Goal: Task Accomplishment & Management: Use online tool/utility

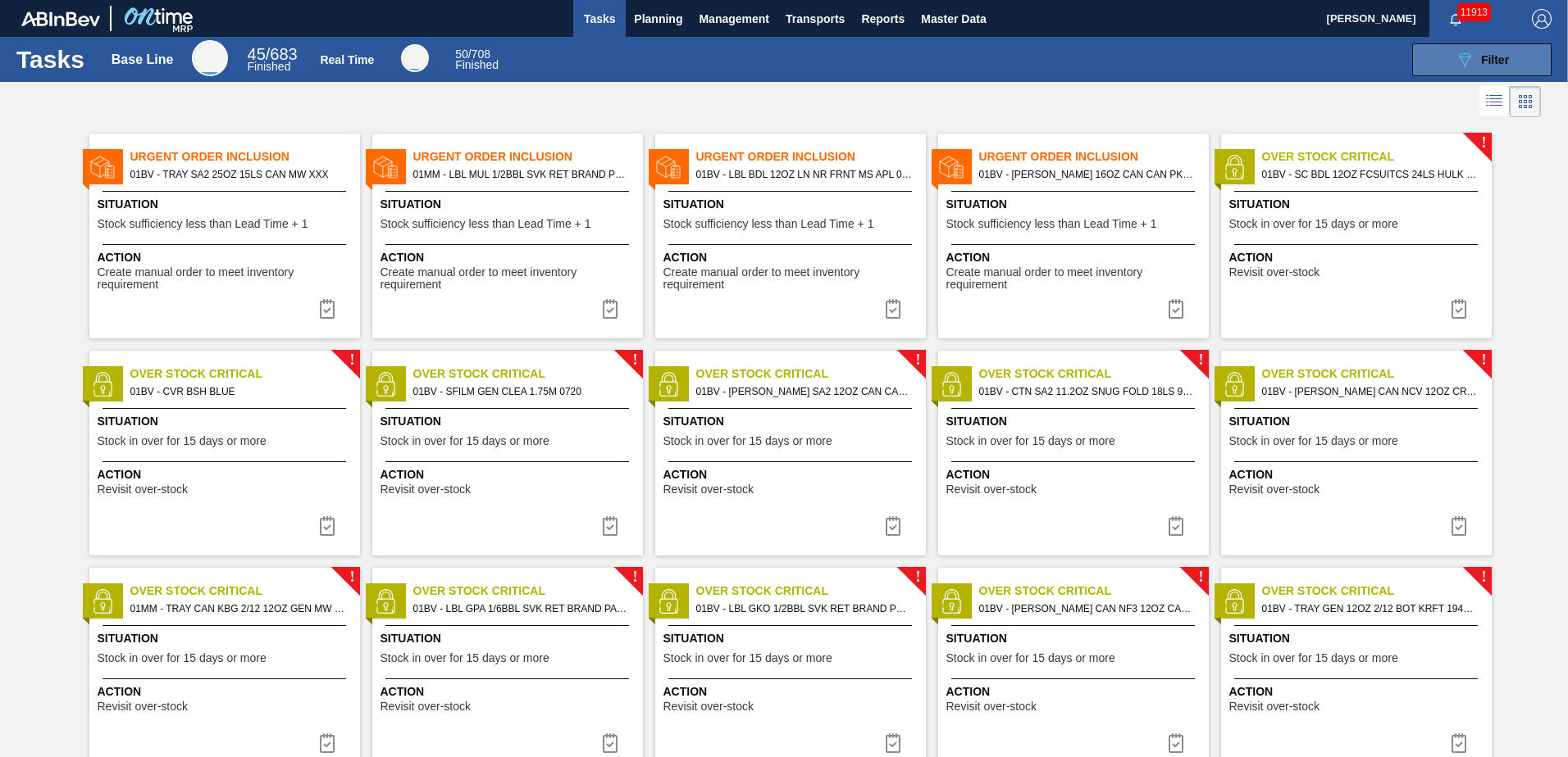
click at [1466, 58] on icon "089F7B8B-B2A5-4AFE-B5C0-19BA573D28AC" at bounding box center [1464, 60] width 20 height 20
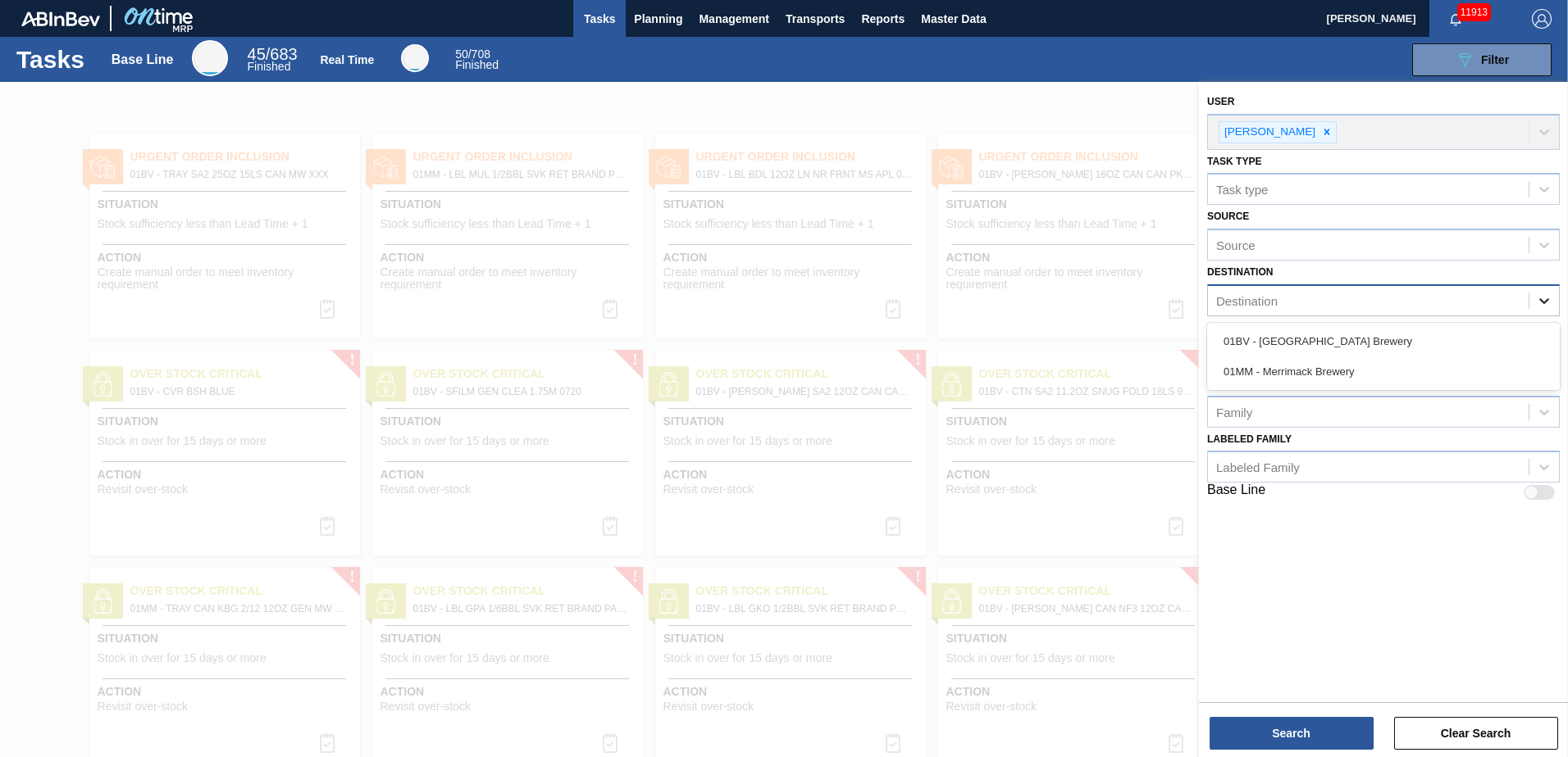
click at [1545, 301] on icon at bounding box center [1544, 301] width 16 height 16
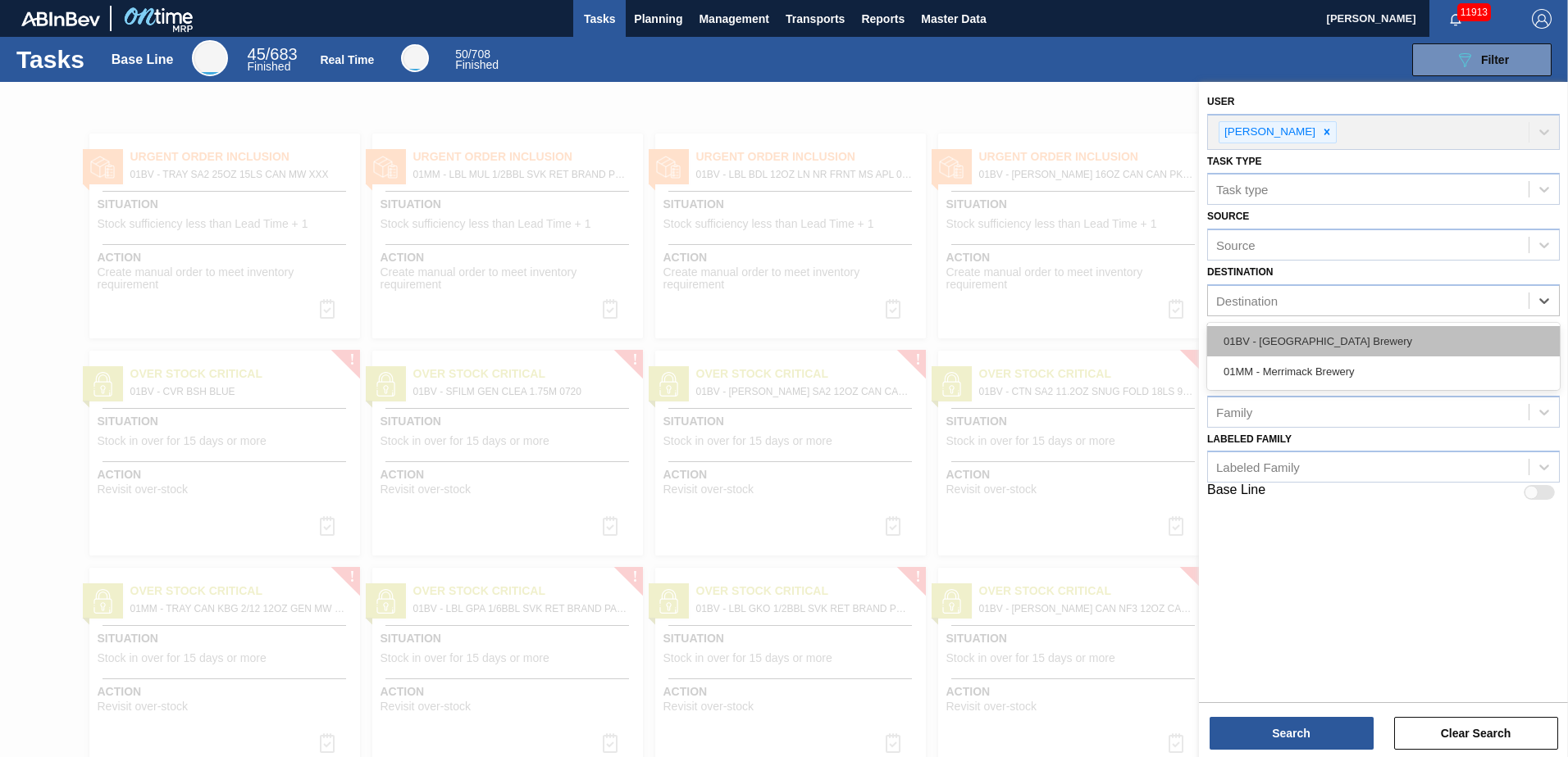
click at [1360, 332] on div "01BV - [GEOGRAPHIC_DATA] Brewery" at bounding box center [1383, 341] width 352 height 30
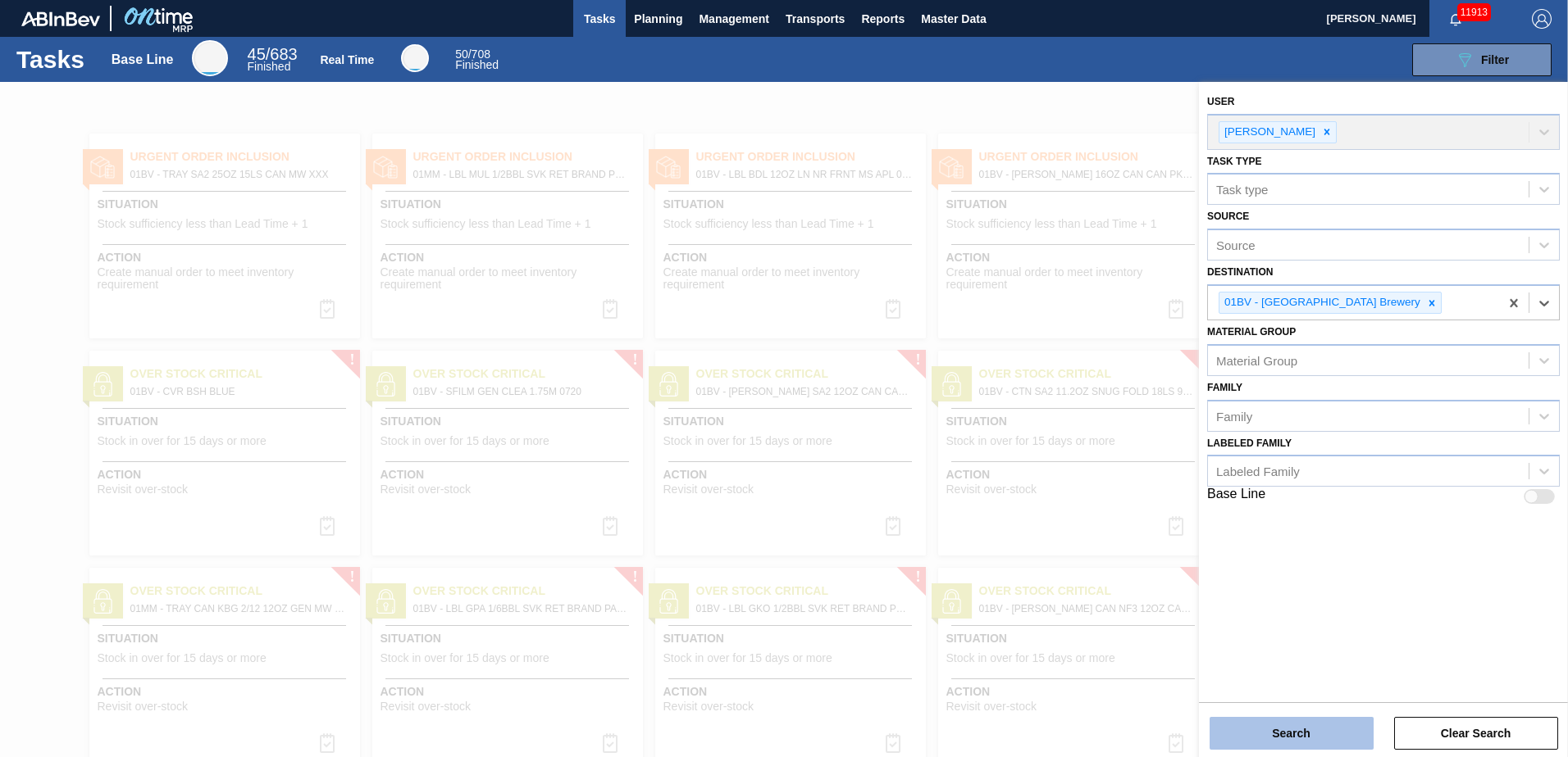
click at [1249, 728] on button "Search" at bounding box center [1291, 734] width 164 height 33
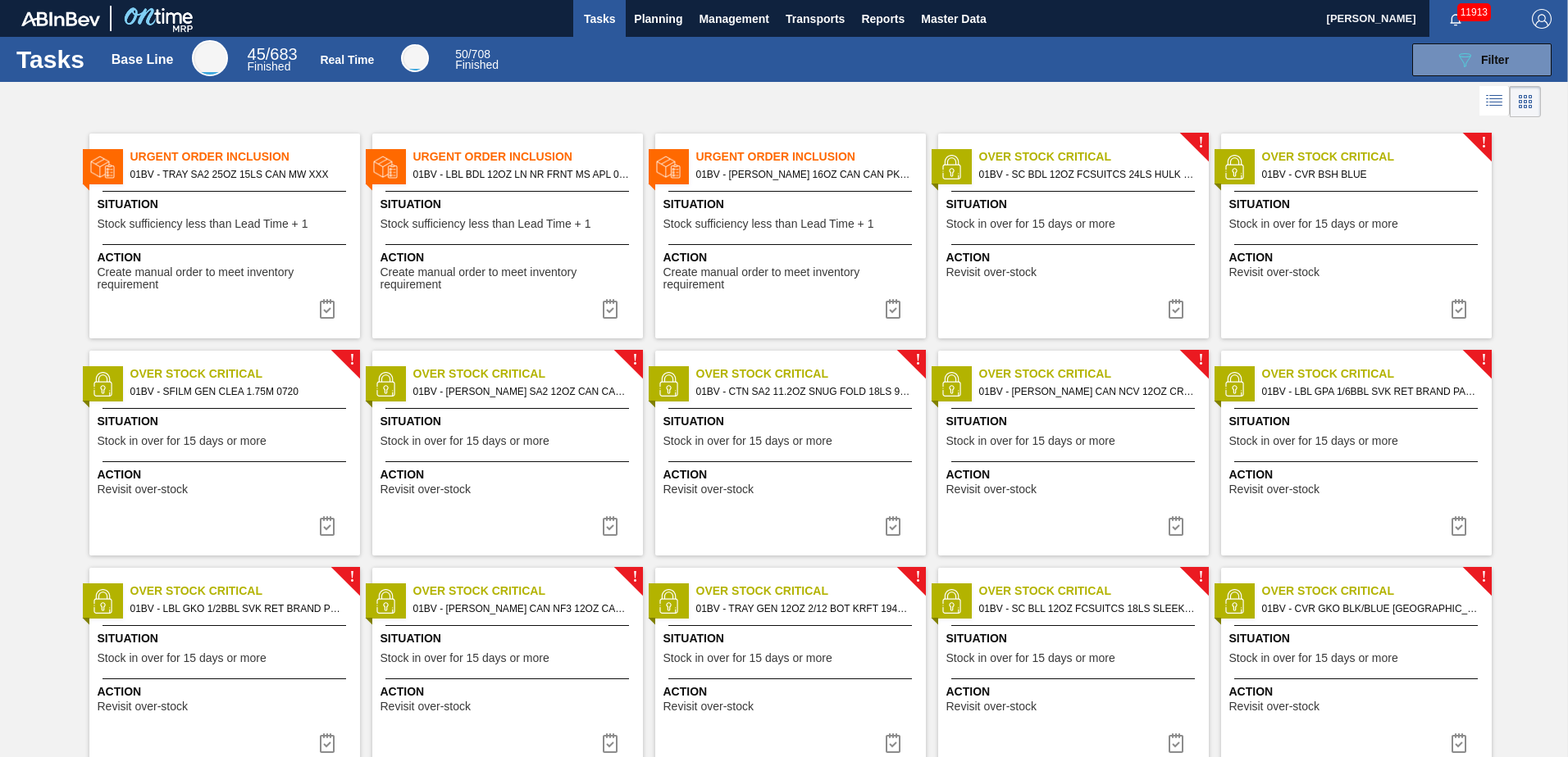
click at [767, 170] on span "01BV - [PERSON_NAME] 16OZ CAN CAN PK 12/16 CAN - VBI" at bounding box center [804, 174] width 216 height 18
checkbox input "true"
click at [645, 16] on span "Planning" at bounding box center [658, 19] width 49 height 20
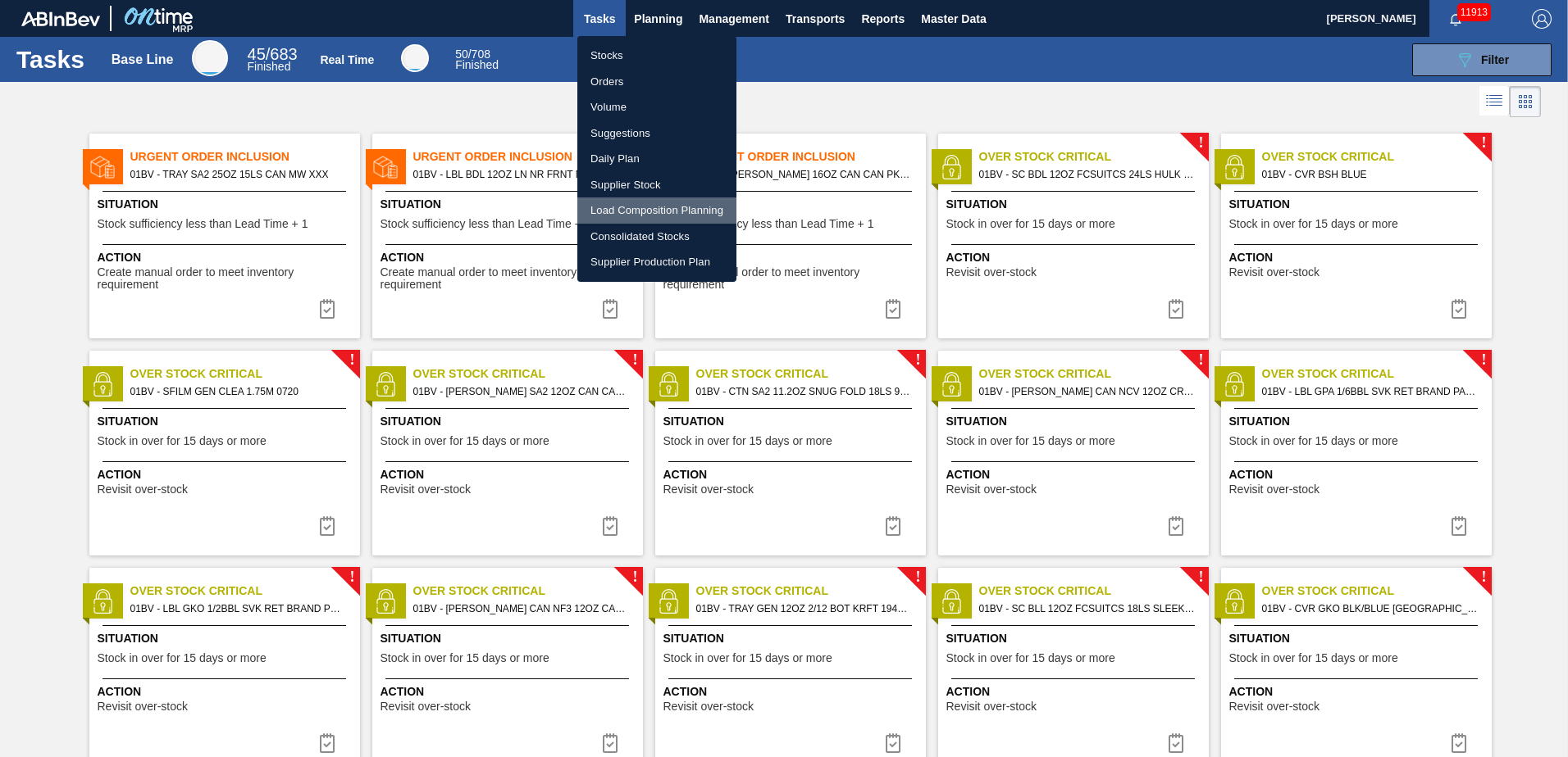
click at [638, 207] on li "Load Composition Planning" at bounding box center [656, 211] width 159 height 26
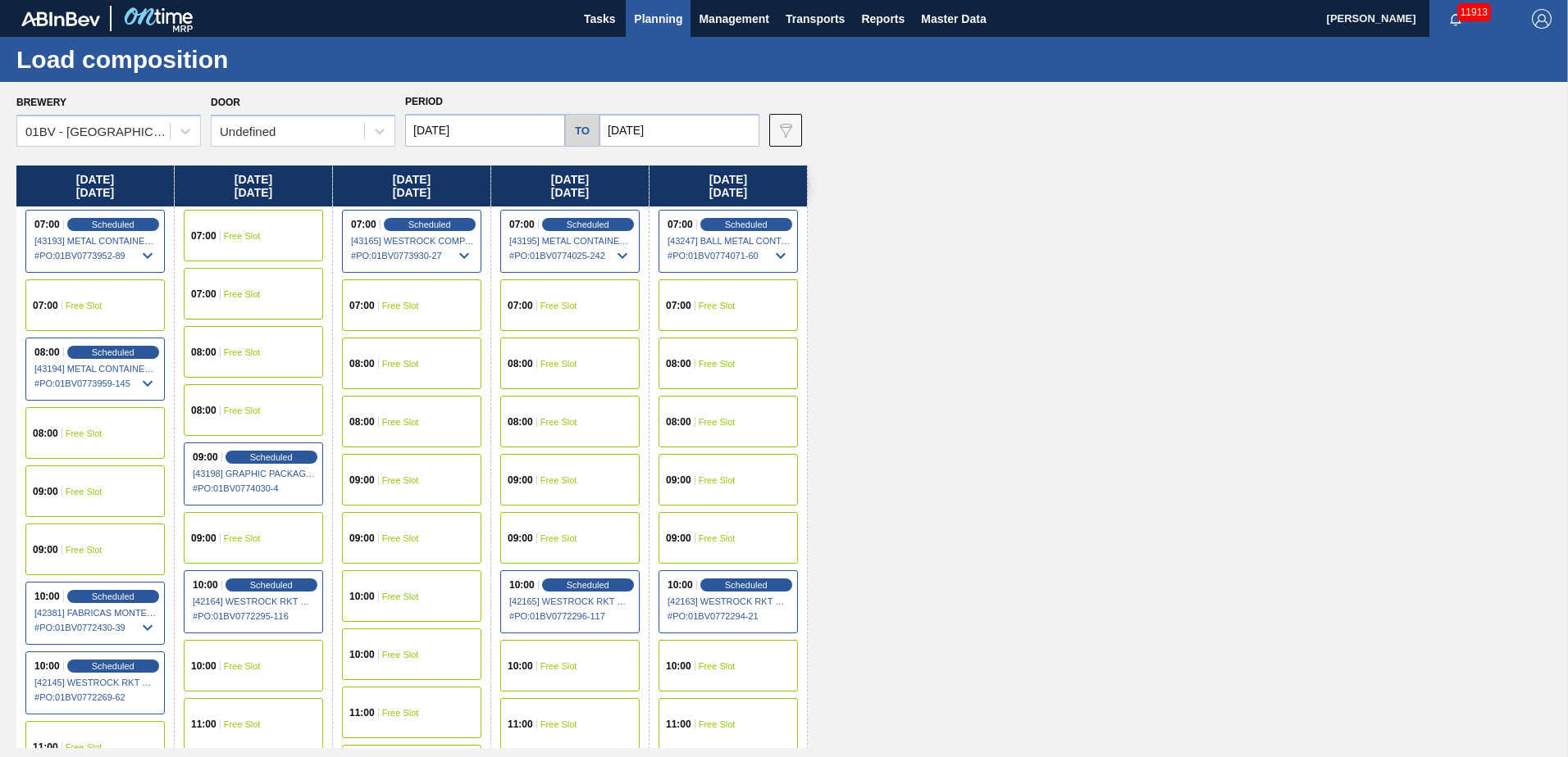
click at [480, 132] on input "[DATE]" at bounding box center [485, 130] width 160 height 33
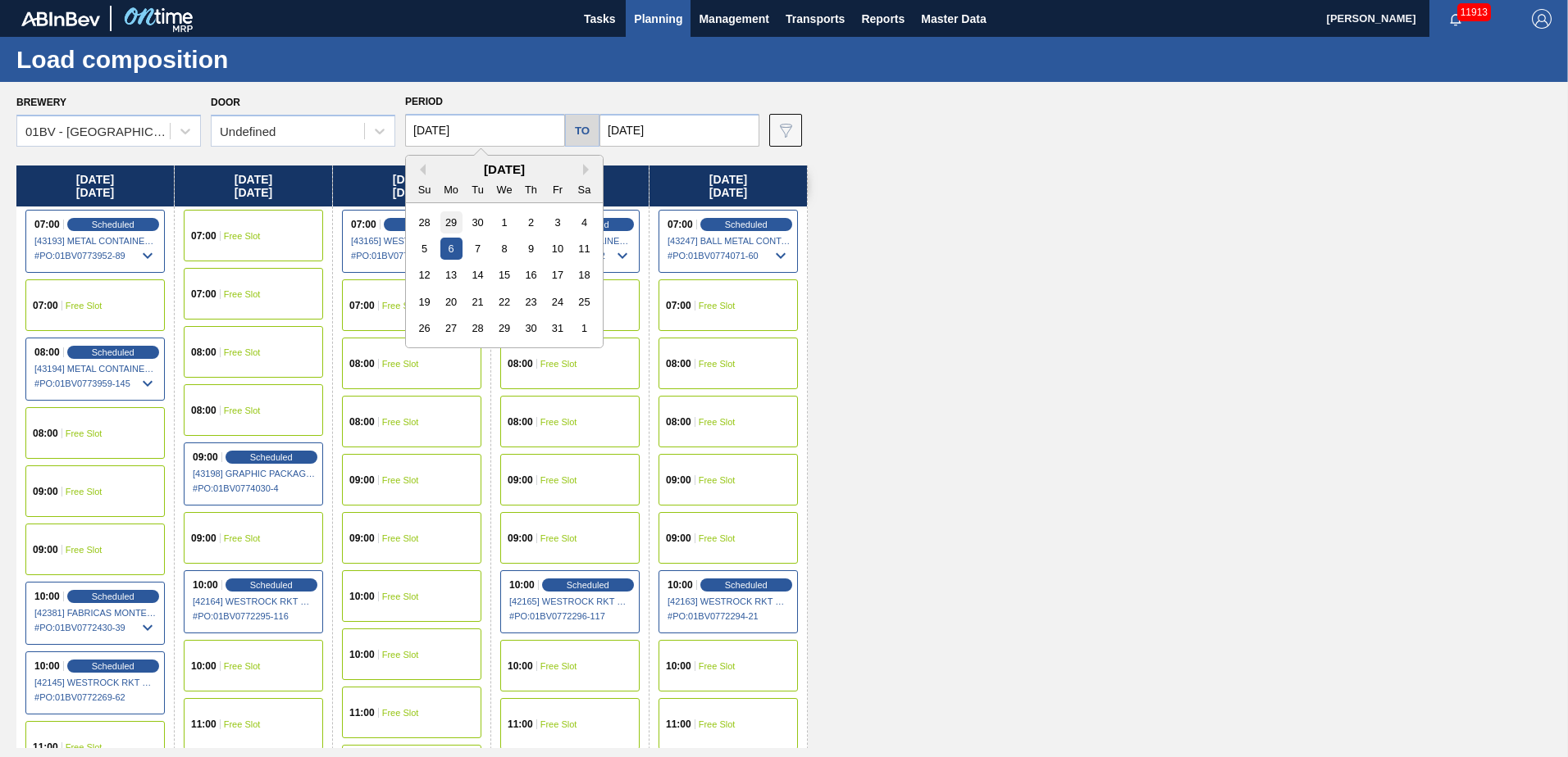
click at [444, 220] on div "29" at bounding box center [451, 222] width 22 height 22
type input "[DATE]"
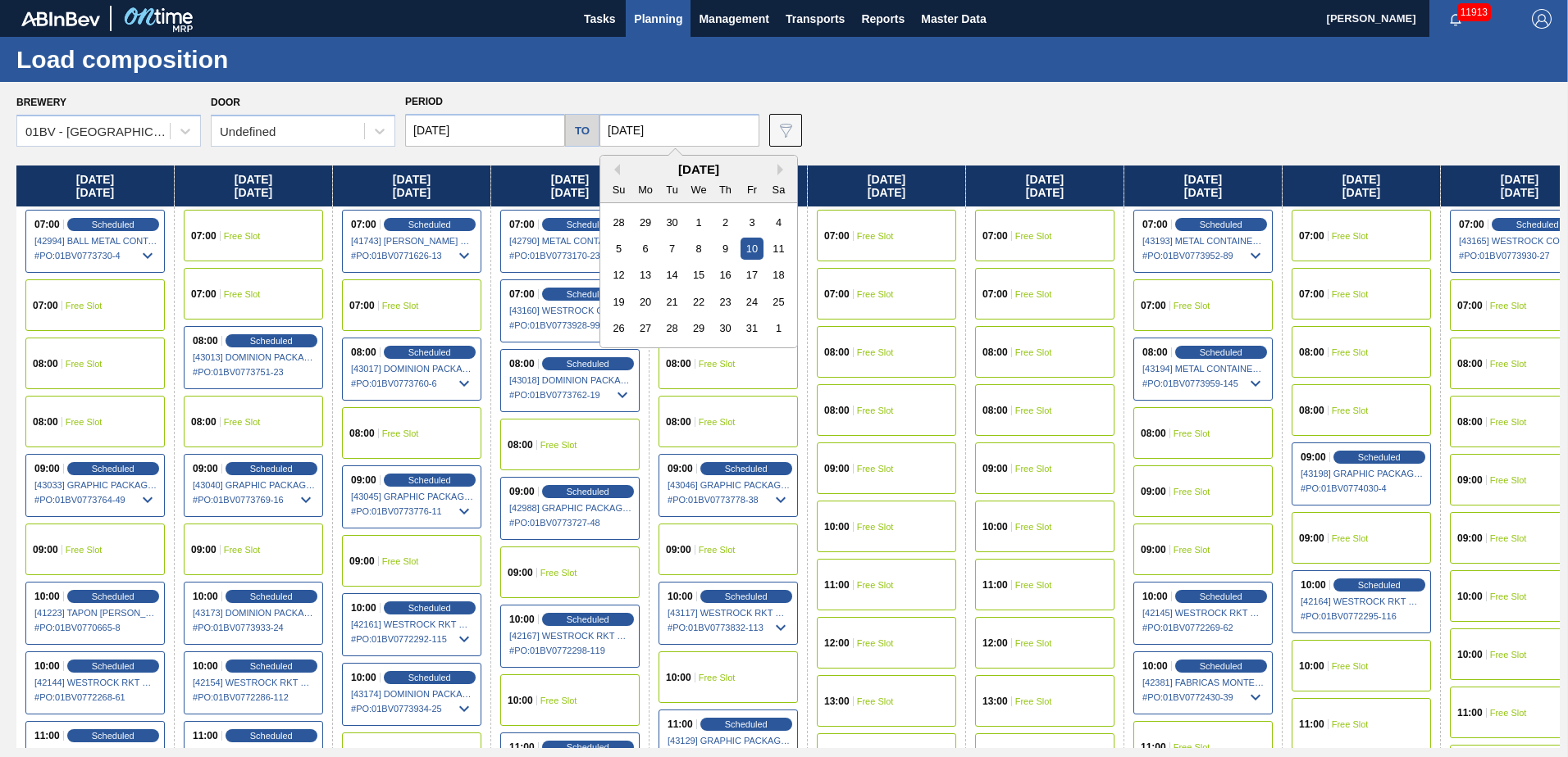
click at [669, 125] on input "[DATE]" at bounding box center [679, 130] width 160 height 33
click at [751, 218] on div "3" at bounding box center [751, 222] width 22 height 22
type input "[DATE]"
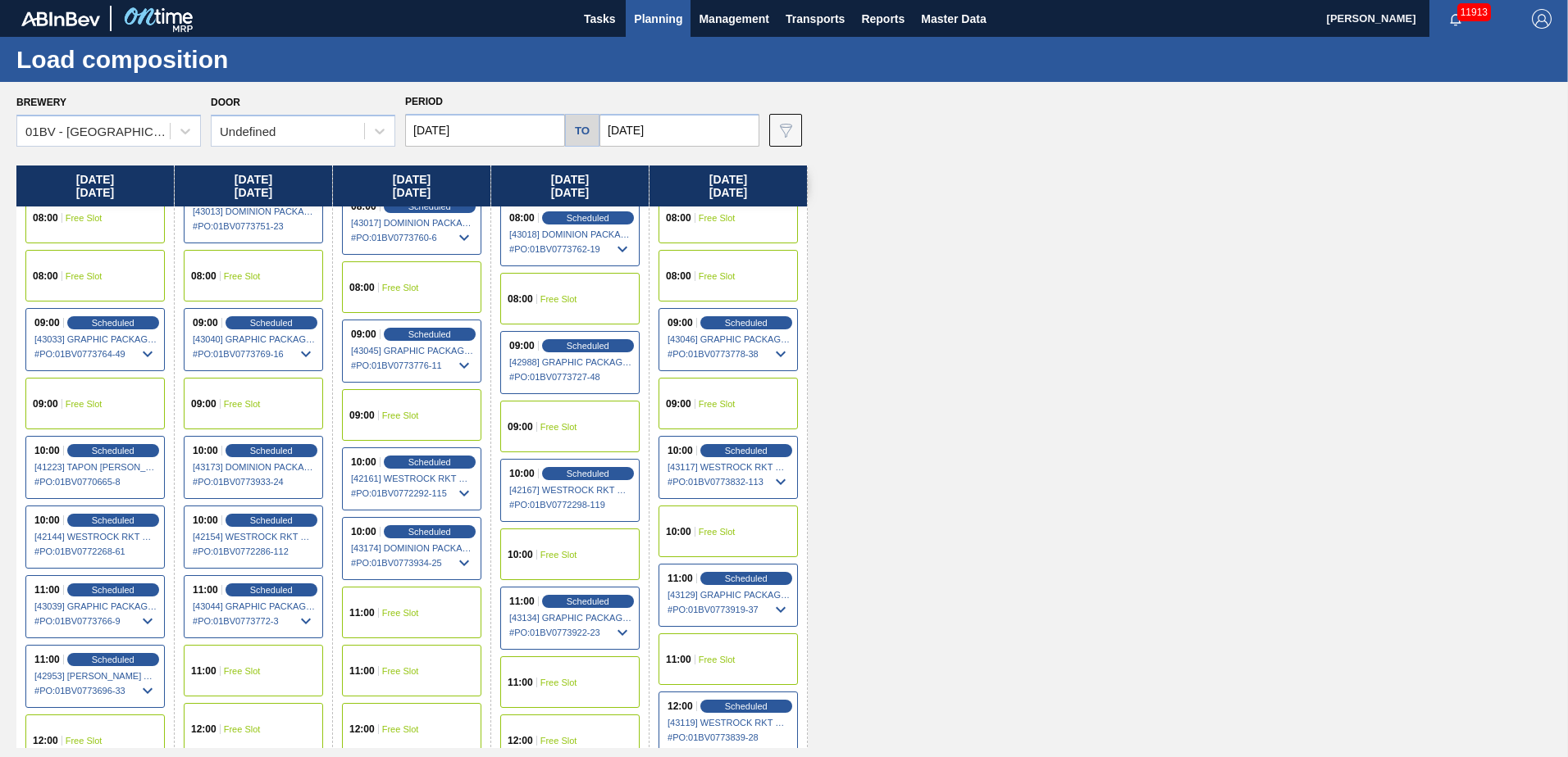
scroll to position [164, 0]
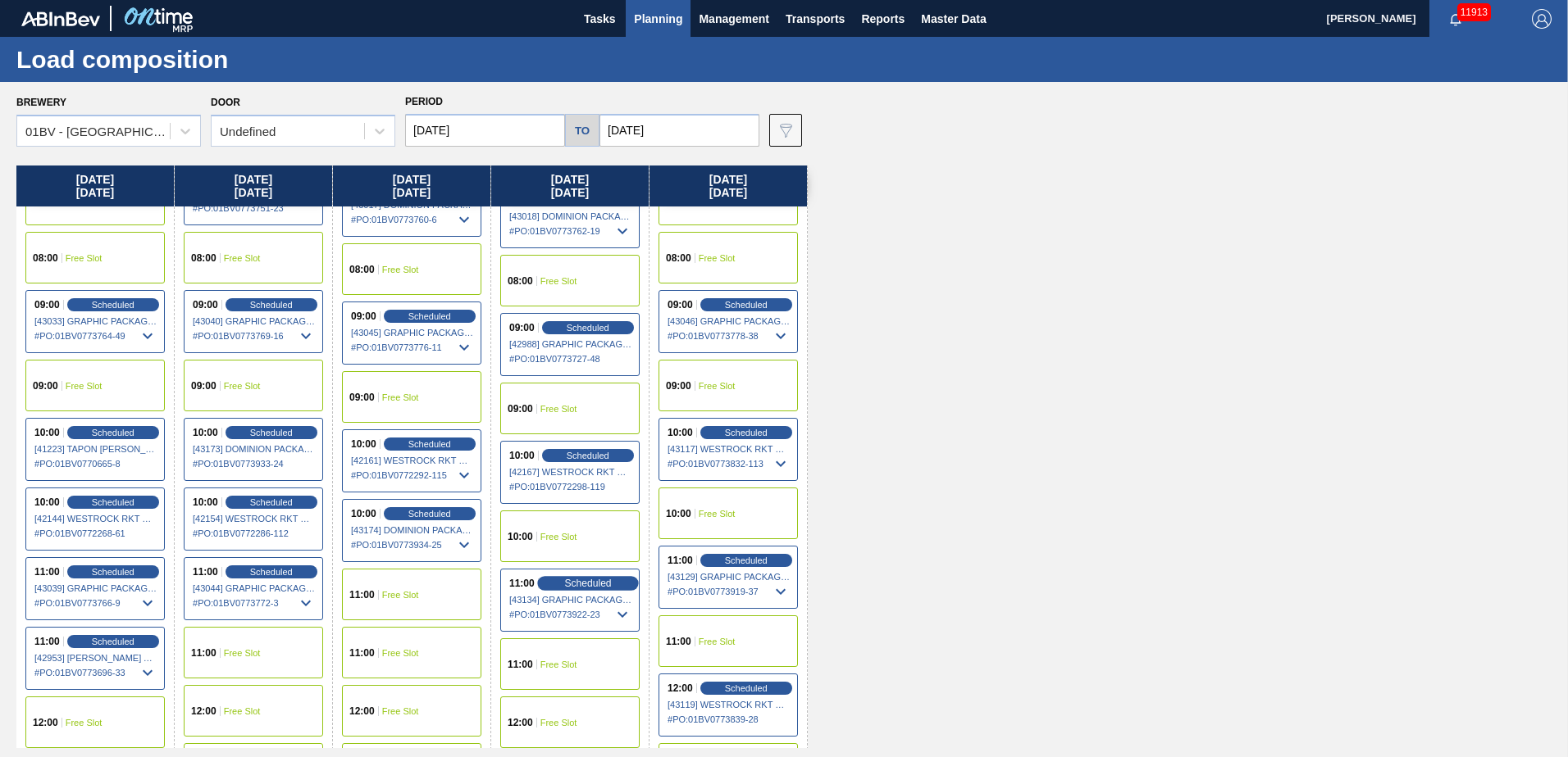
click at [570, 586] on span "Scheduled" at bounding box center [587, 583] width 47 height 11
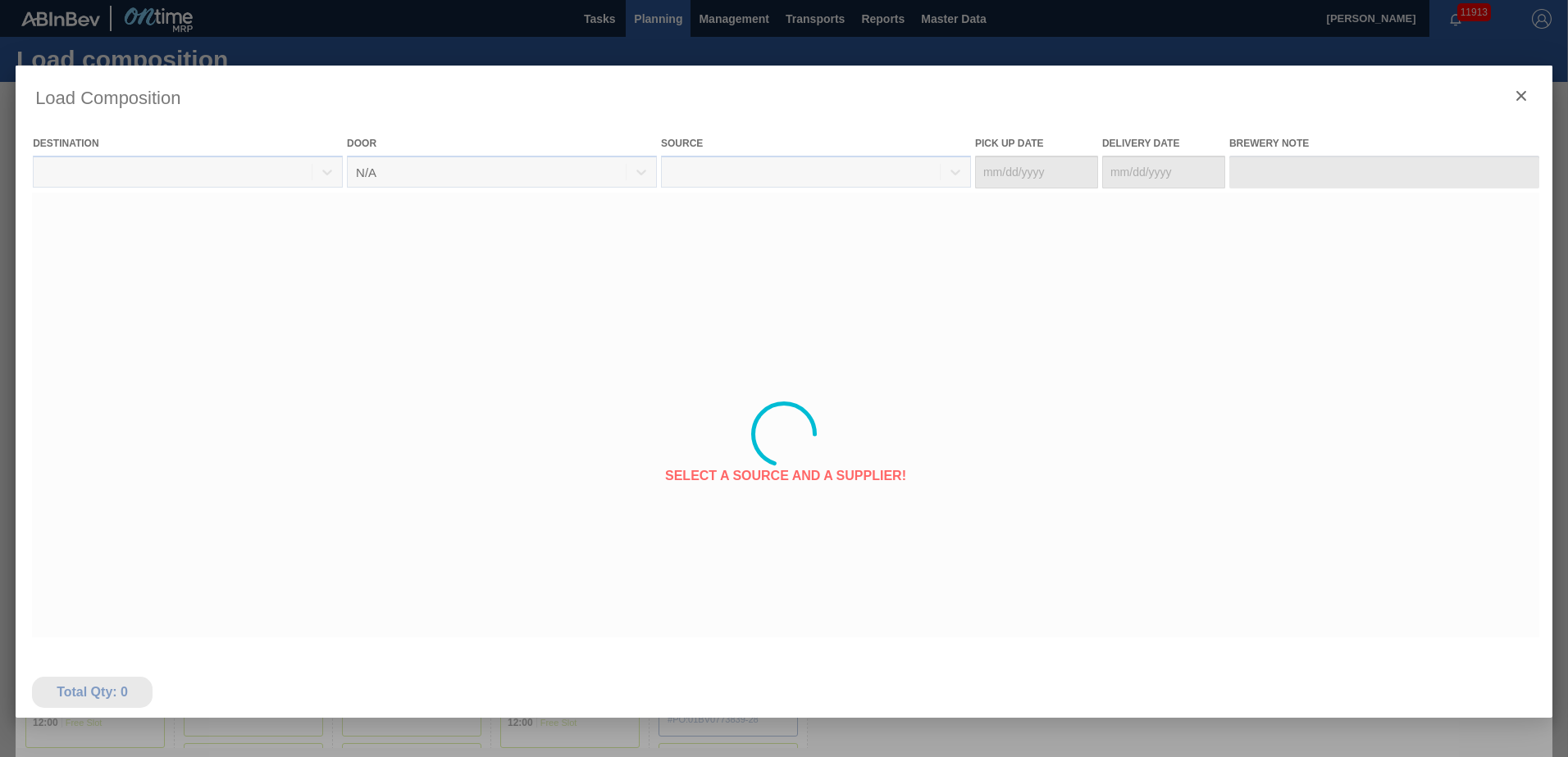
type Date "[DATE]"
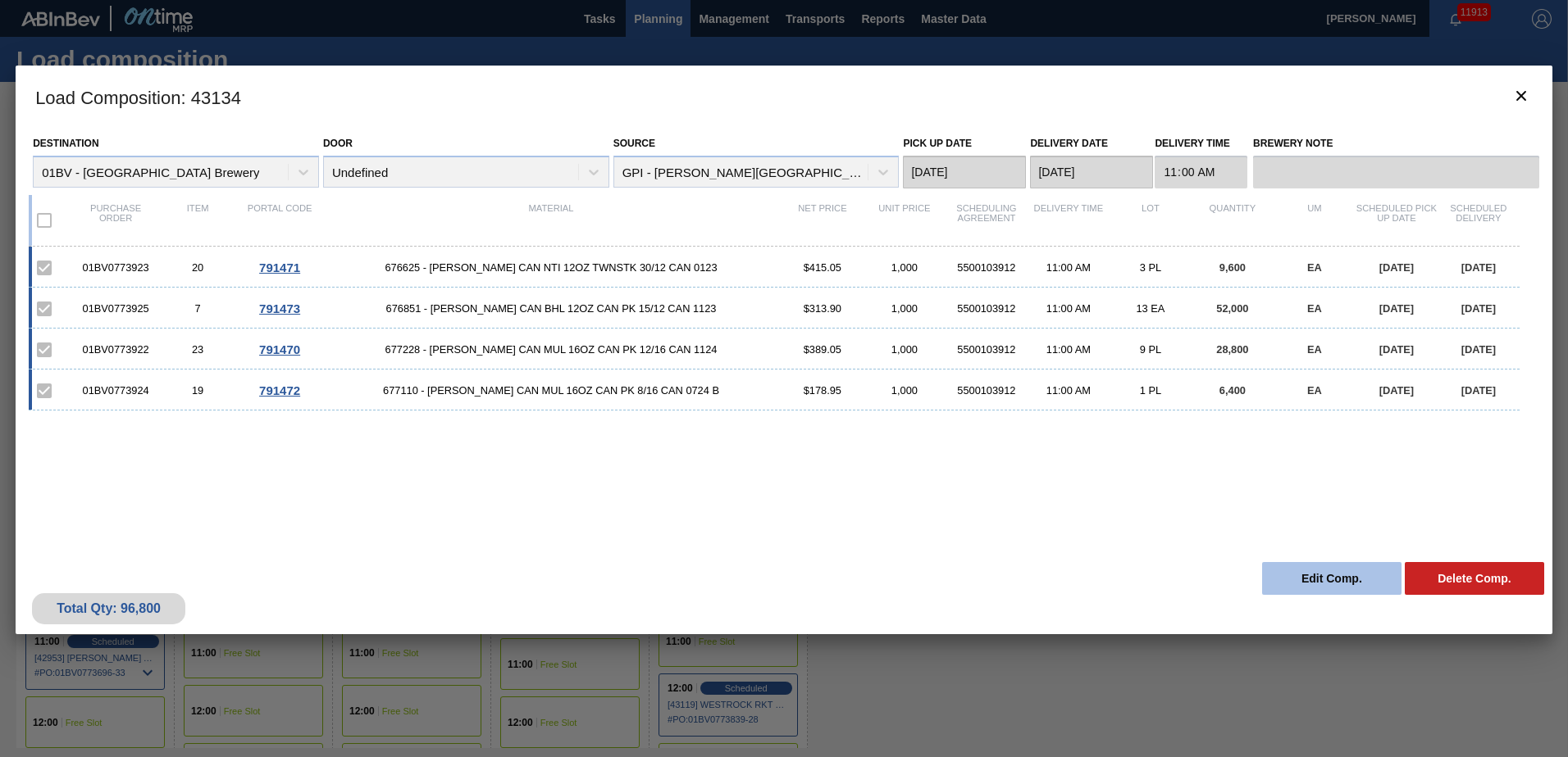
click at [1319, 571] on button "Edit Comp." at bounding box center [1331, 578] width 139 height 33
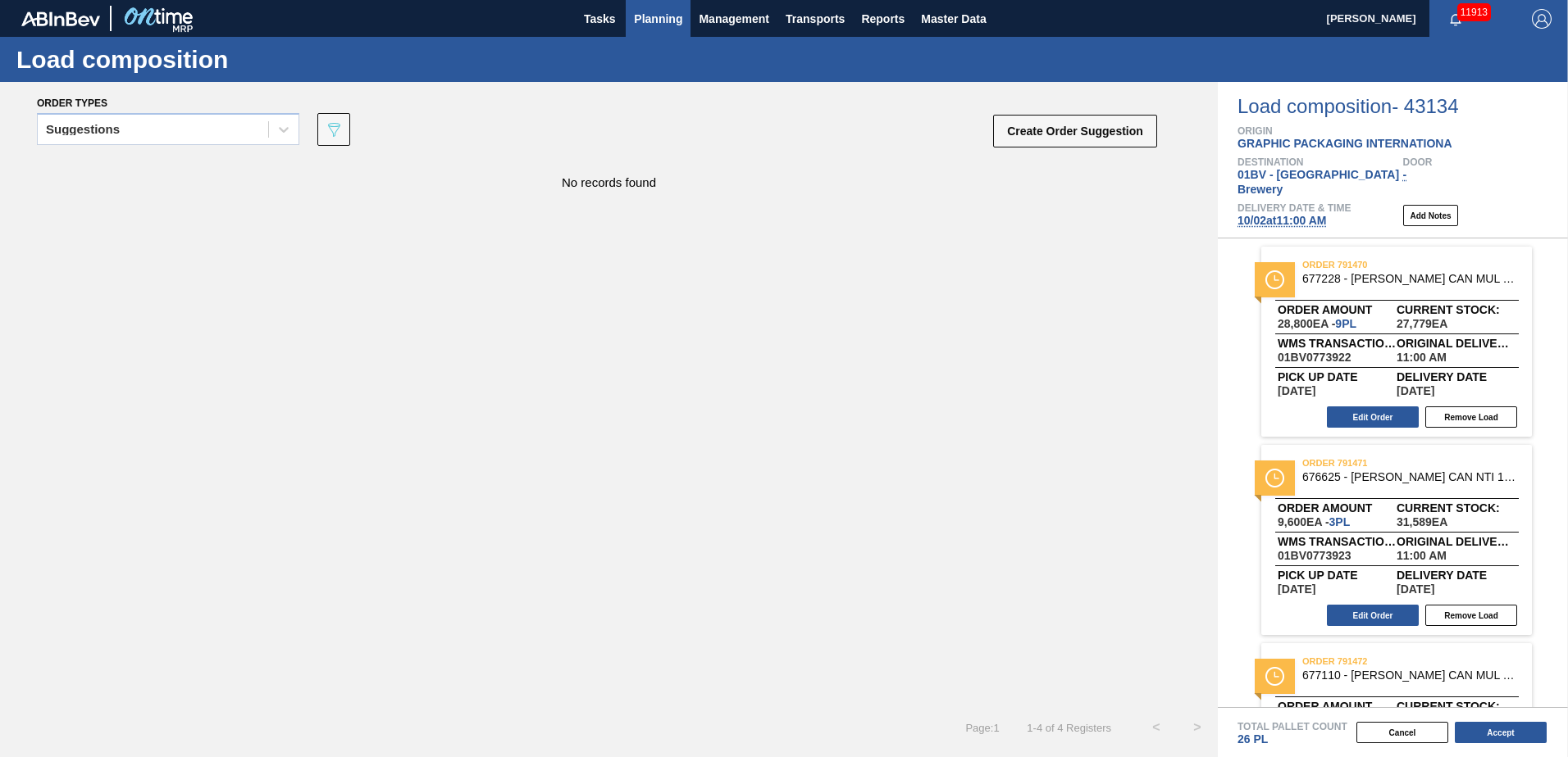
click at [641, 23] on span "Planning" at bounding box center [658, 19] width 49 height 20
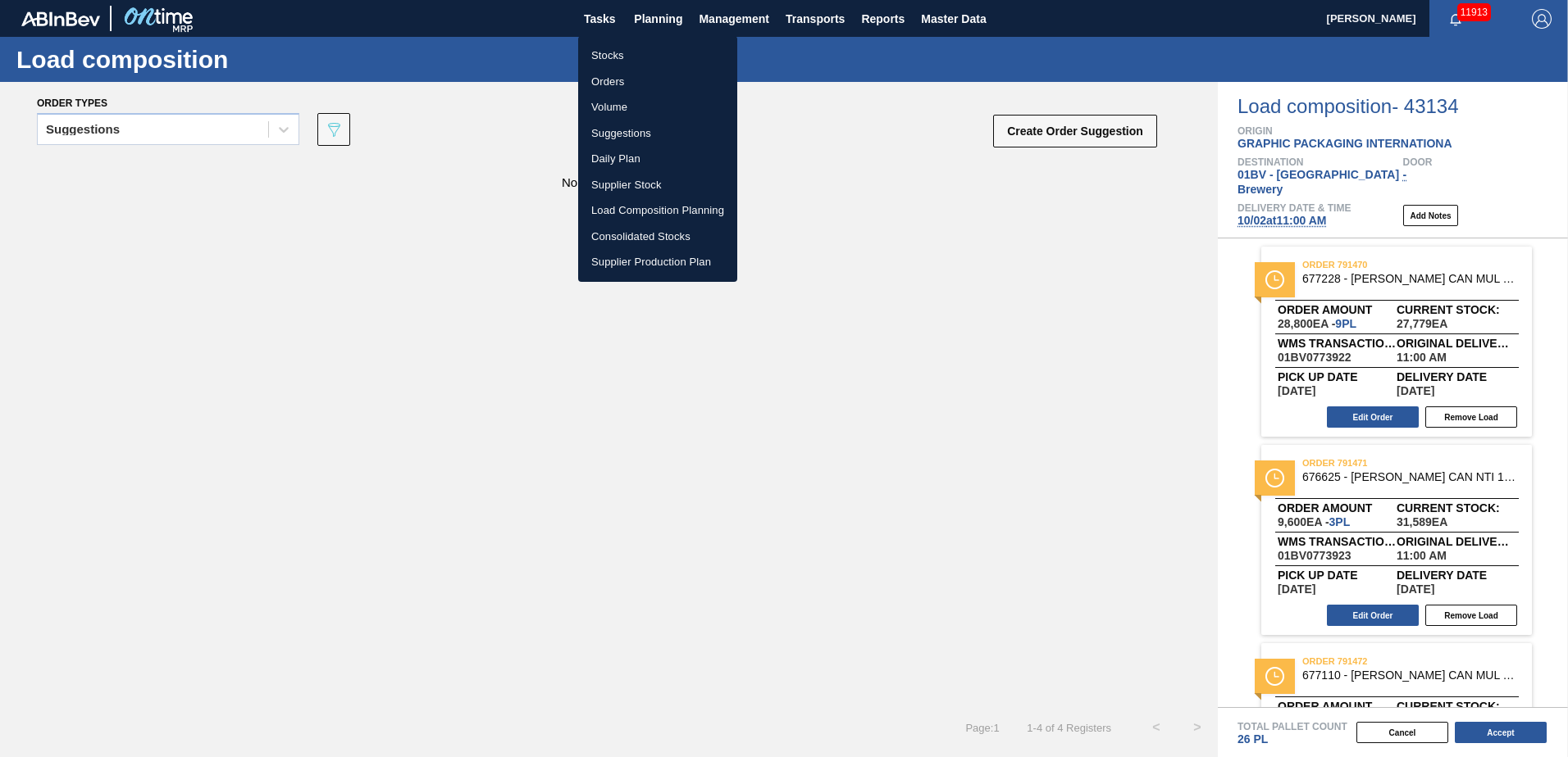
click at [630, 207] on li "Load Composition Planning" at bounding box center [657, 211] width 159 height 26
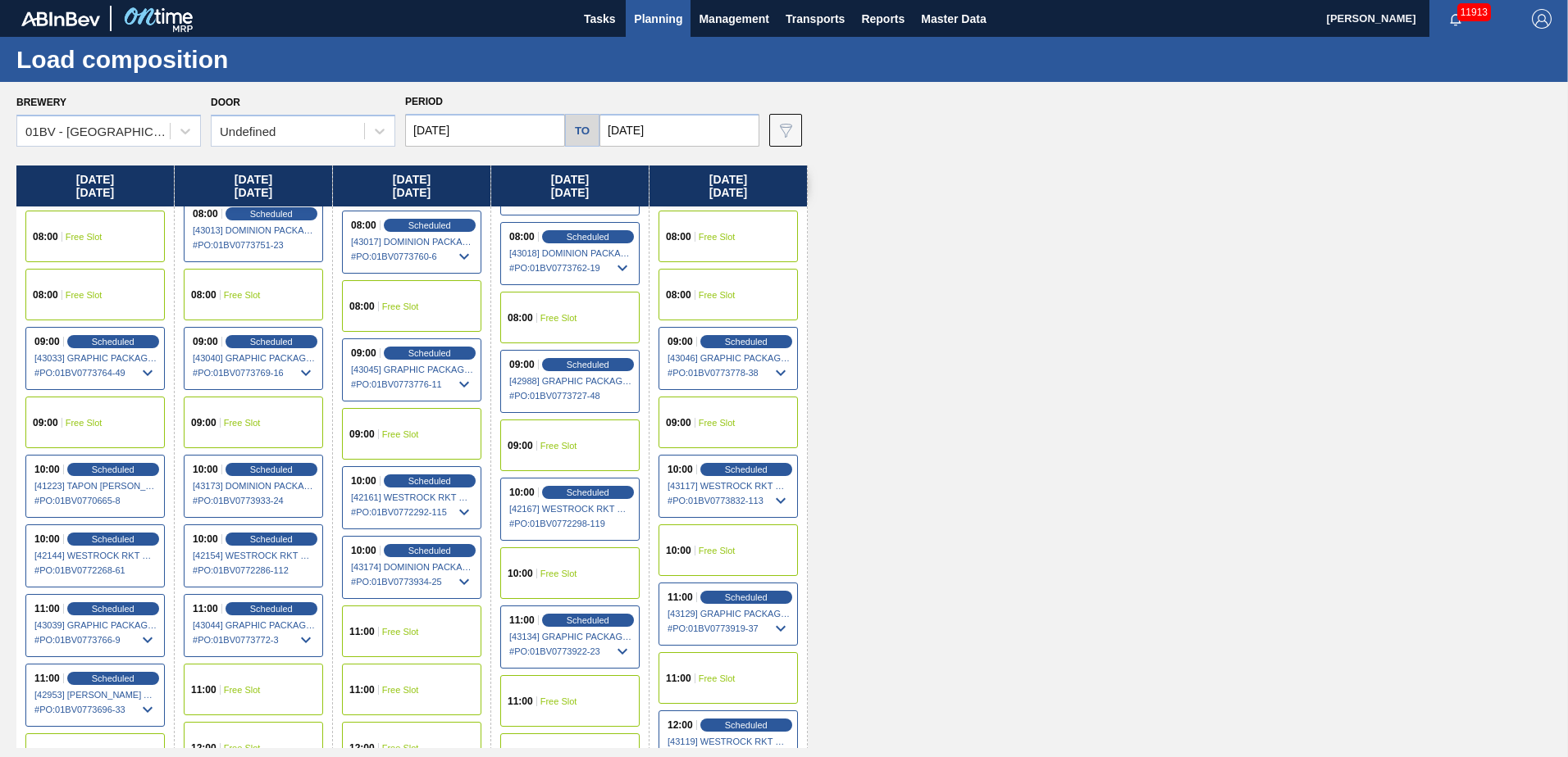
scroll to position [164, 0]
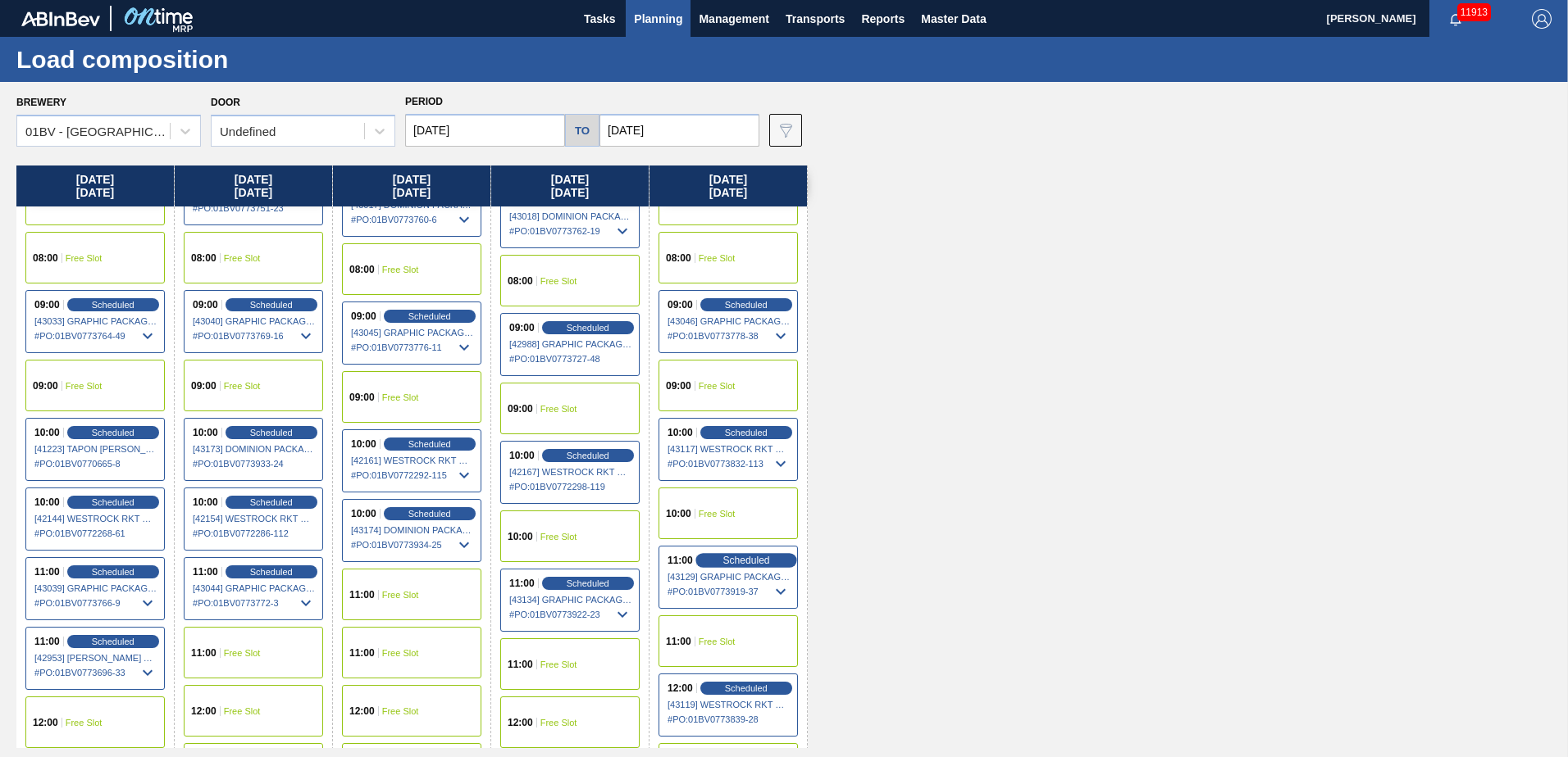
click at [741, 560] on span "Scheduled" at bounding box center [746, 560] width 47 height 11
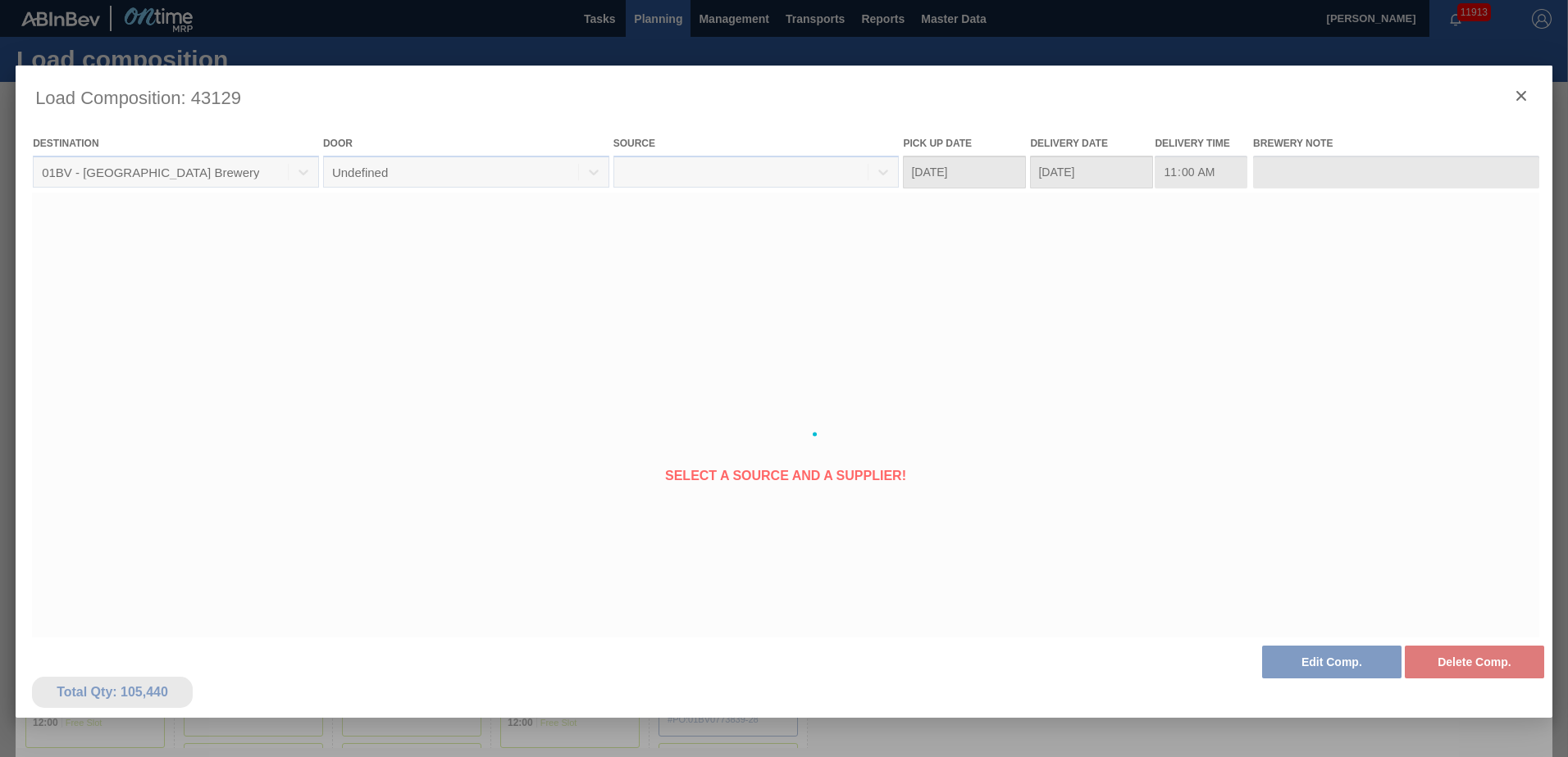
type Date "[DATE]"
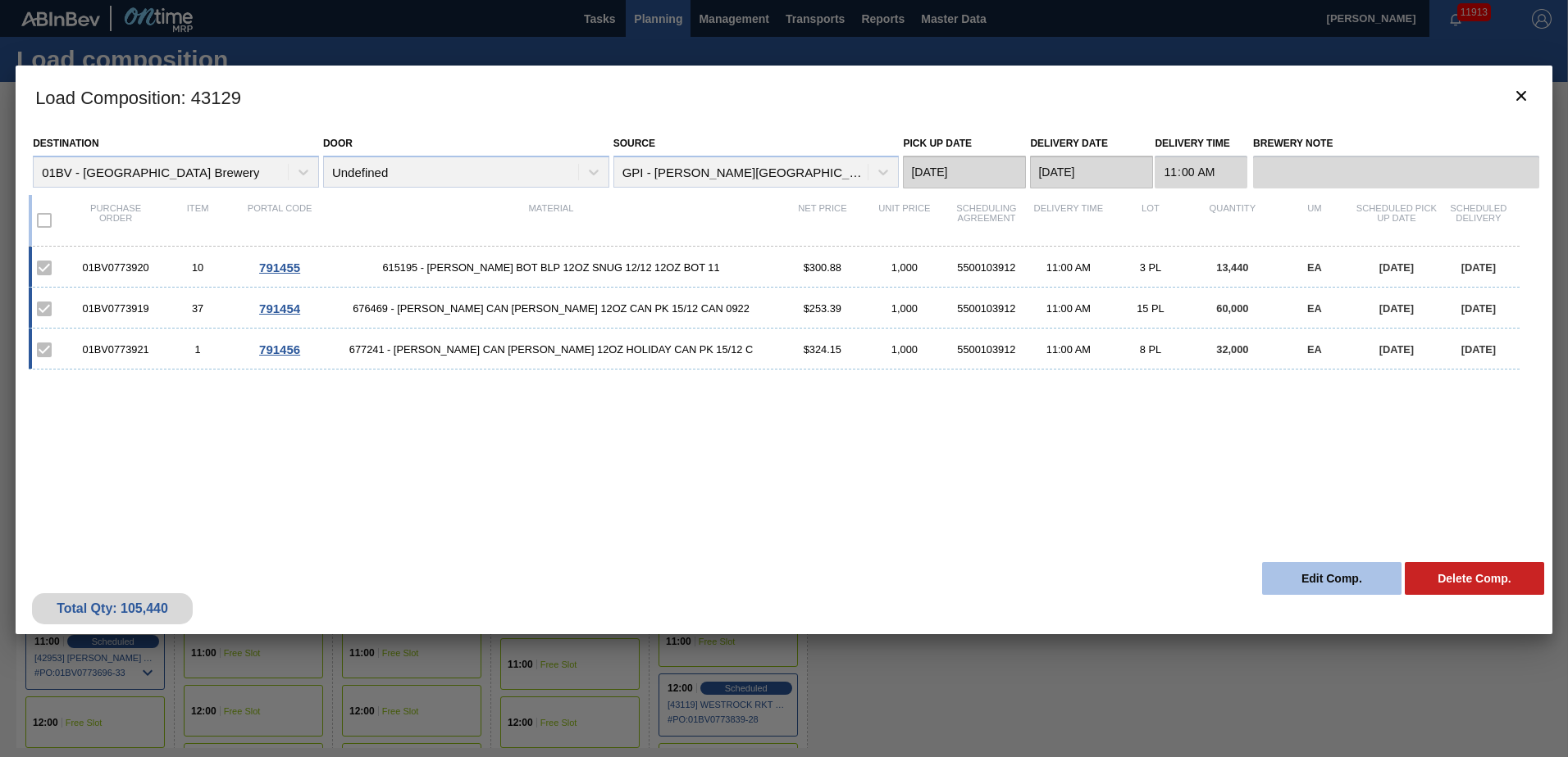
click at [1305, 574] on button "Edit Comp." at bounding box center [1331, 578] width 139 height 33
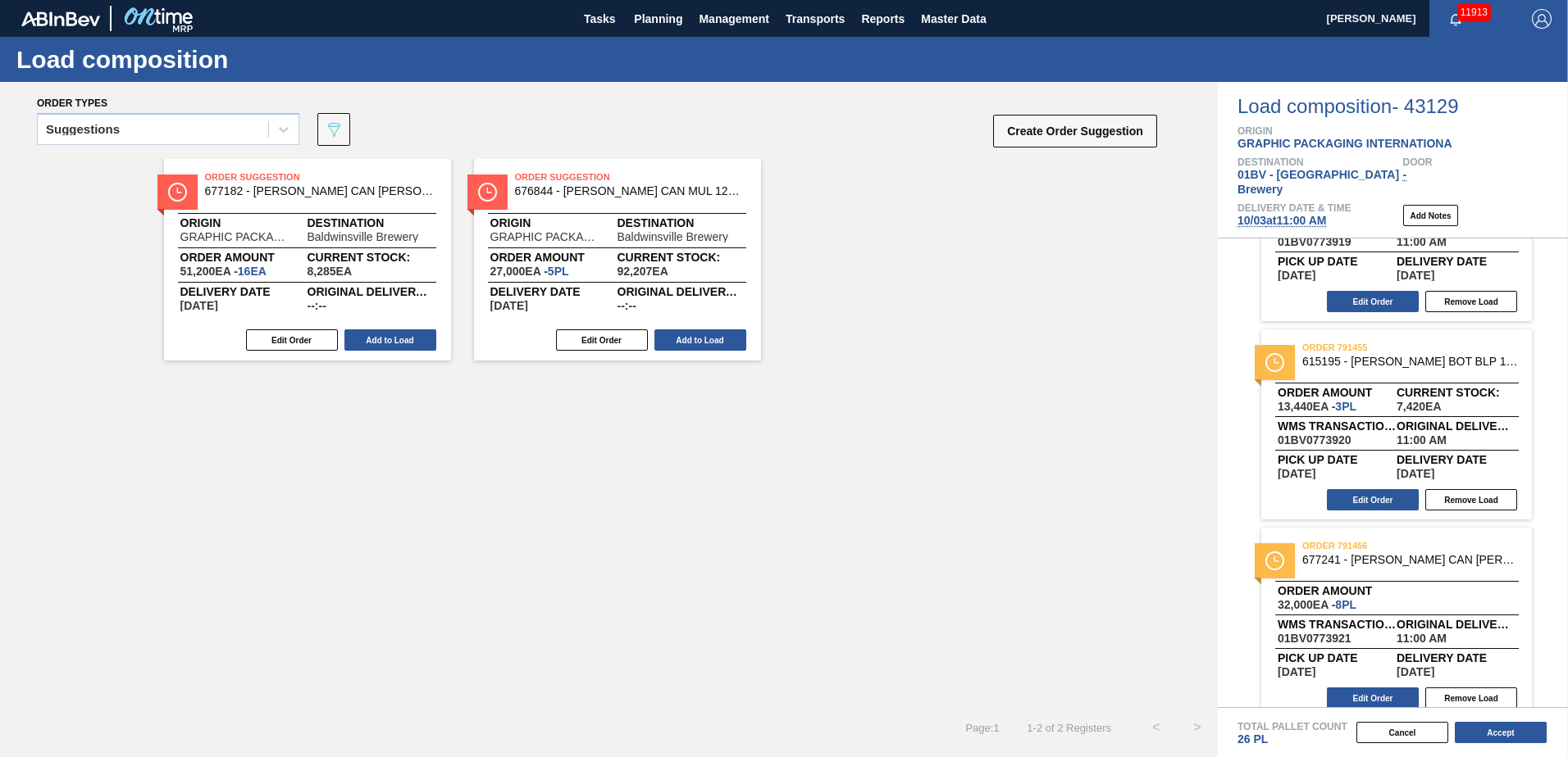
scroll to position [117, 0]
click at [1356, 686] on button "Edit Order" at bounding box center [1373, 697] width 92 height 21
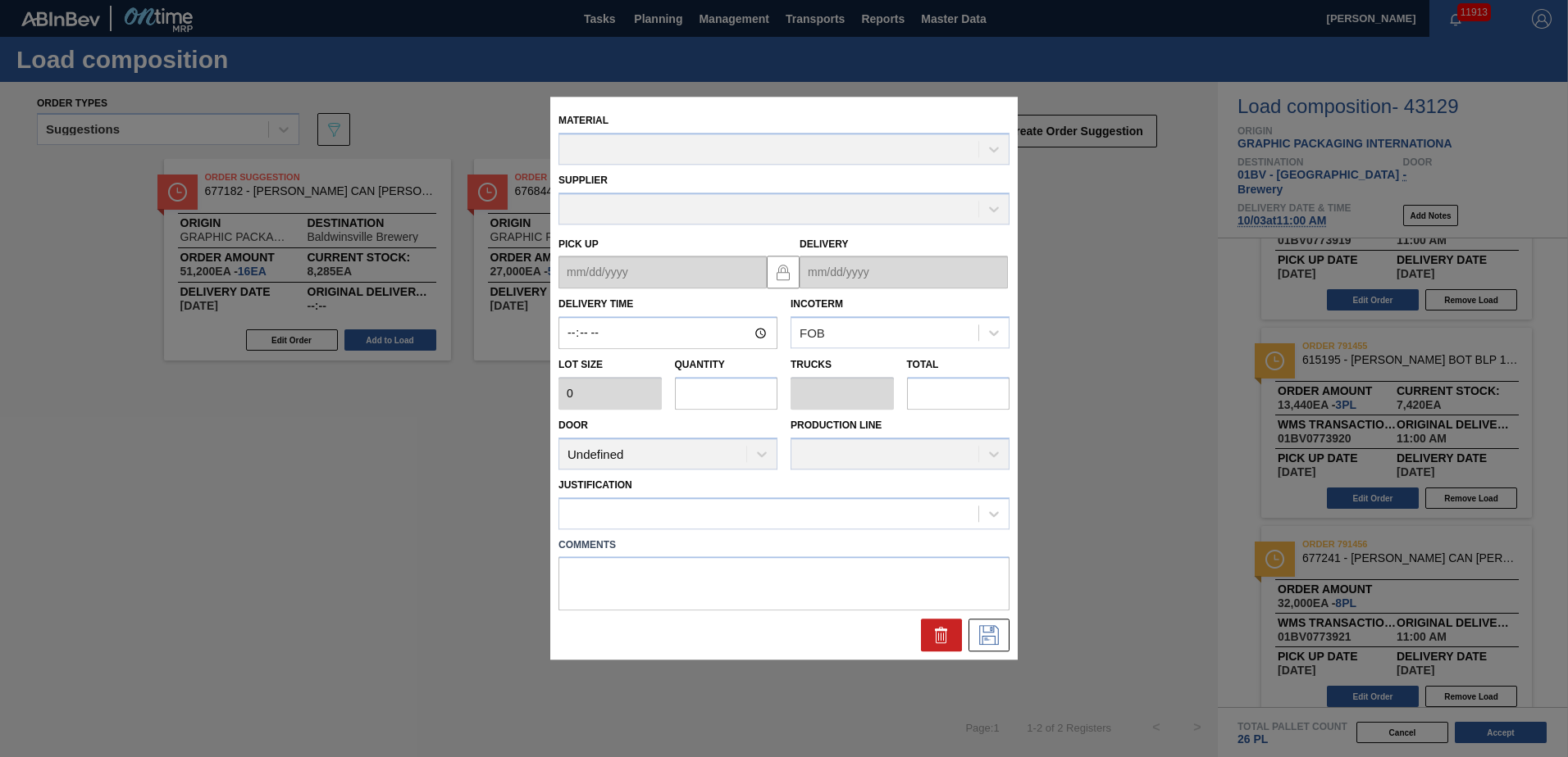
type input "11:00:00"
type input "4,000"
type input "8"
type input "0.308"
type input "32,000"
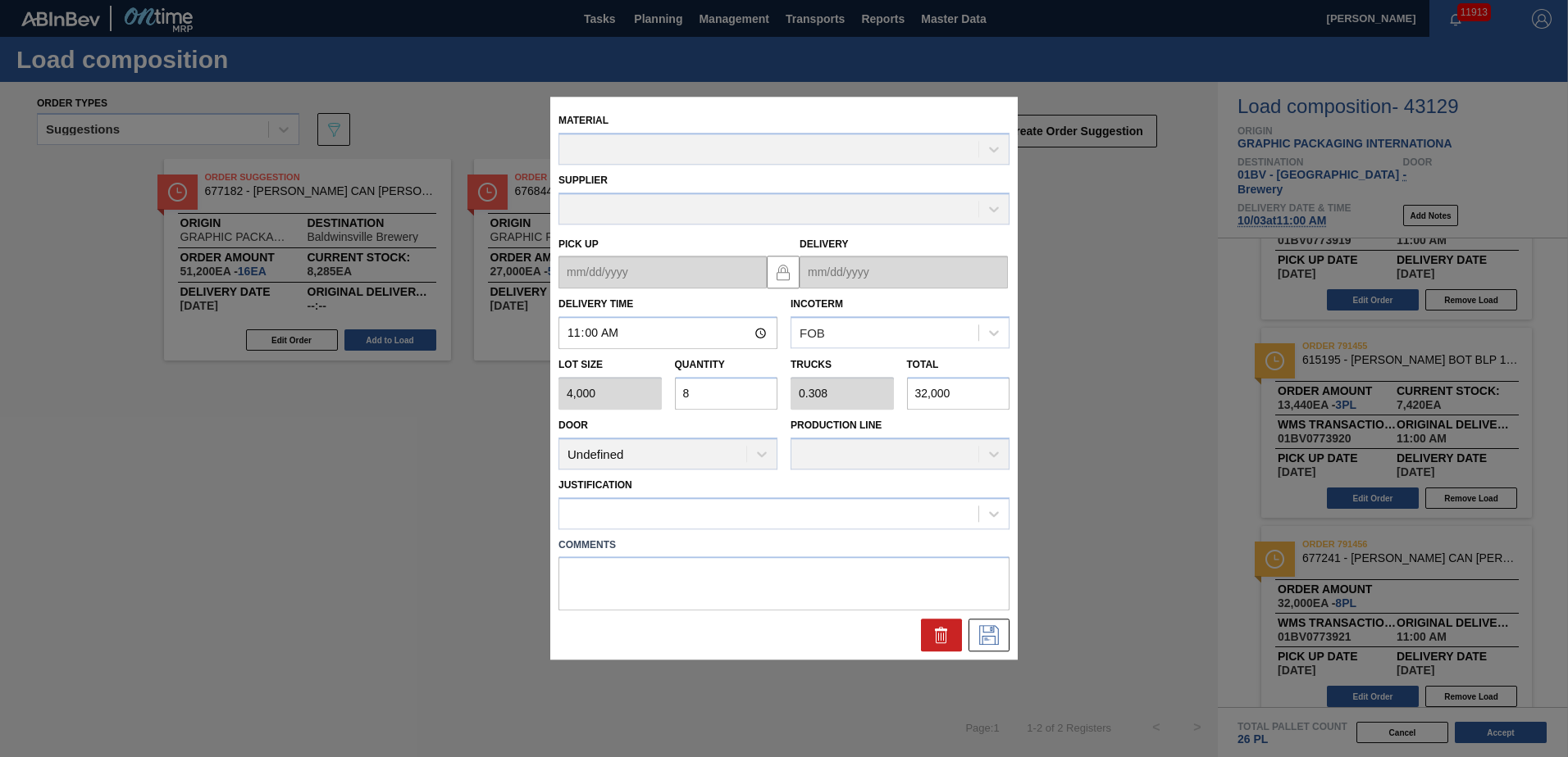
type up "[DATE]"
type input "[DATE]"
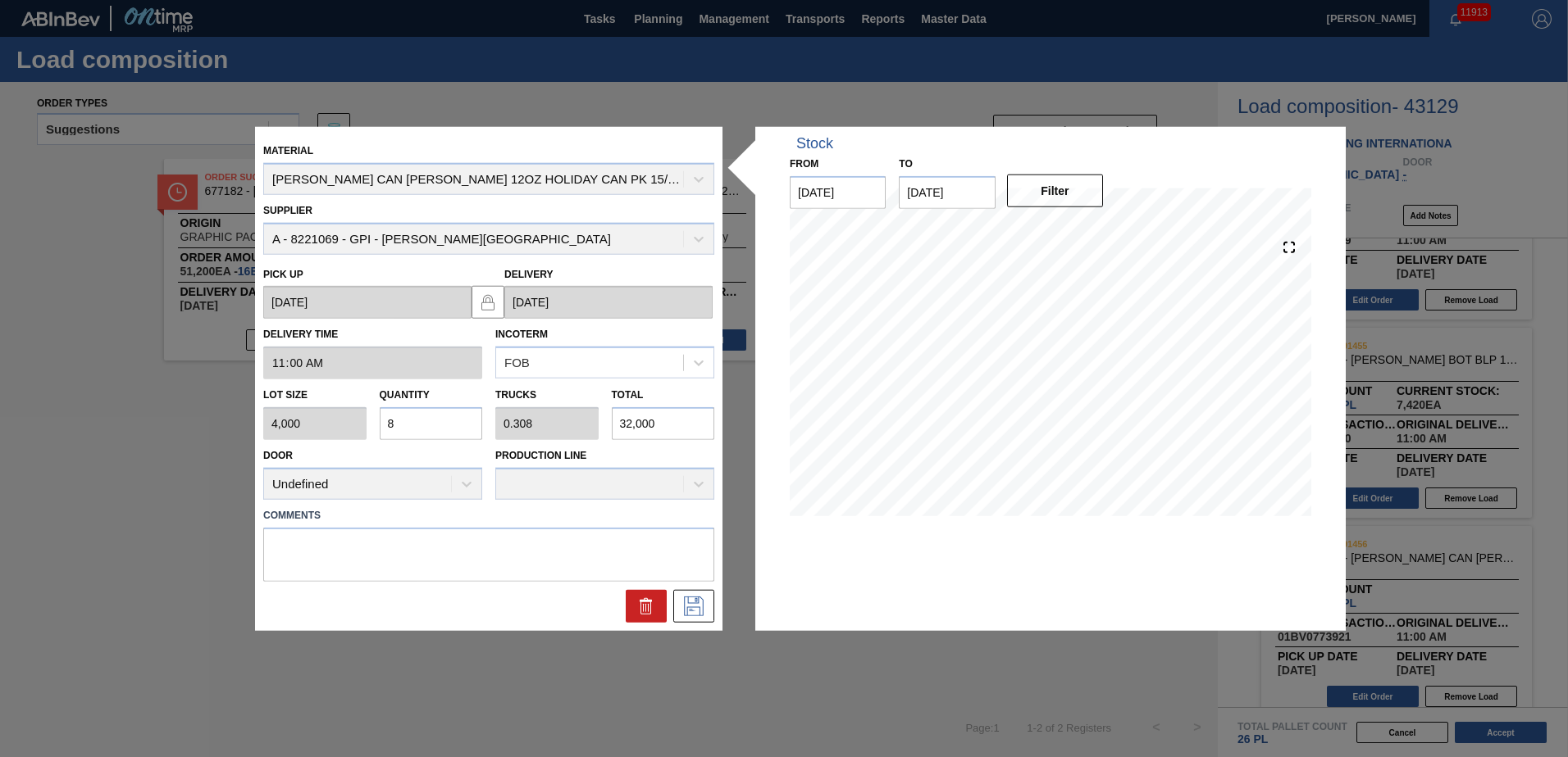
drag, startPoint x: 424, startPoint y: 424, endPoint x: 135, endPoint y: 420, distance: 289.0
click at [135, 420] on div "Material [PERSON_NAME] CAN [PERSON_NAME] 12OZ HOLIDAY CAN PK 15/12 C Supplier A…" at bounding box center [784, 378] width 1568 height 757
type input "0"
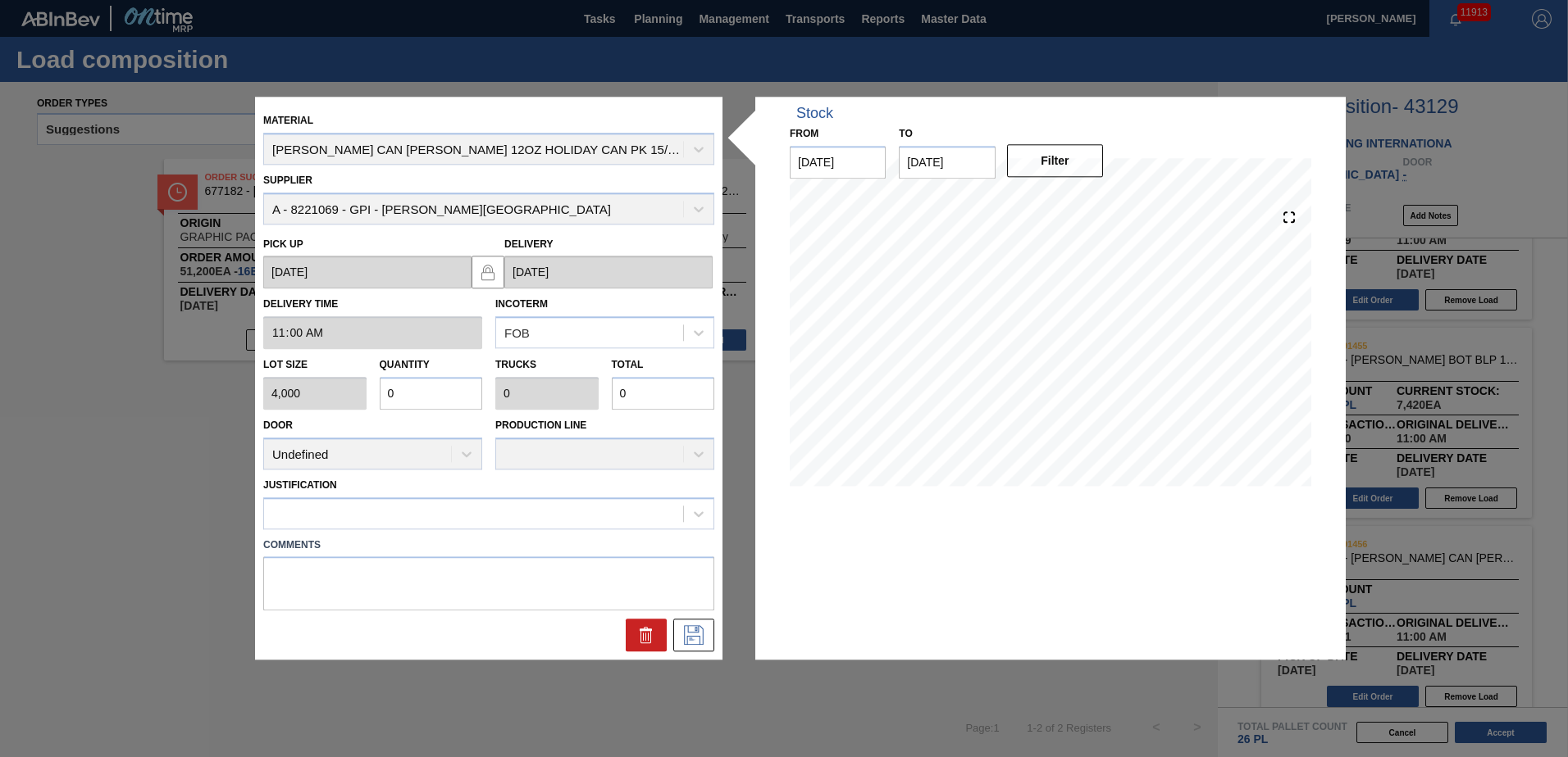
type input "0.001"
type input "2"
type input "0.007"
type input "29"
type input "0.073"
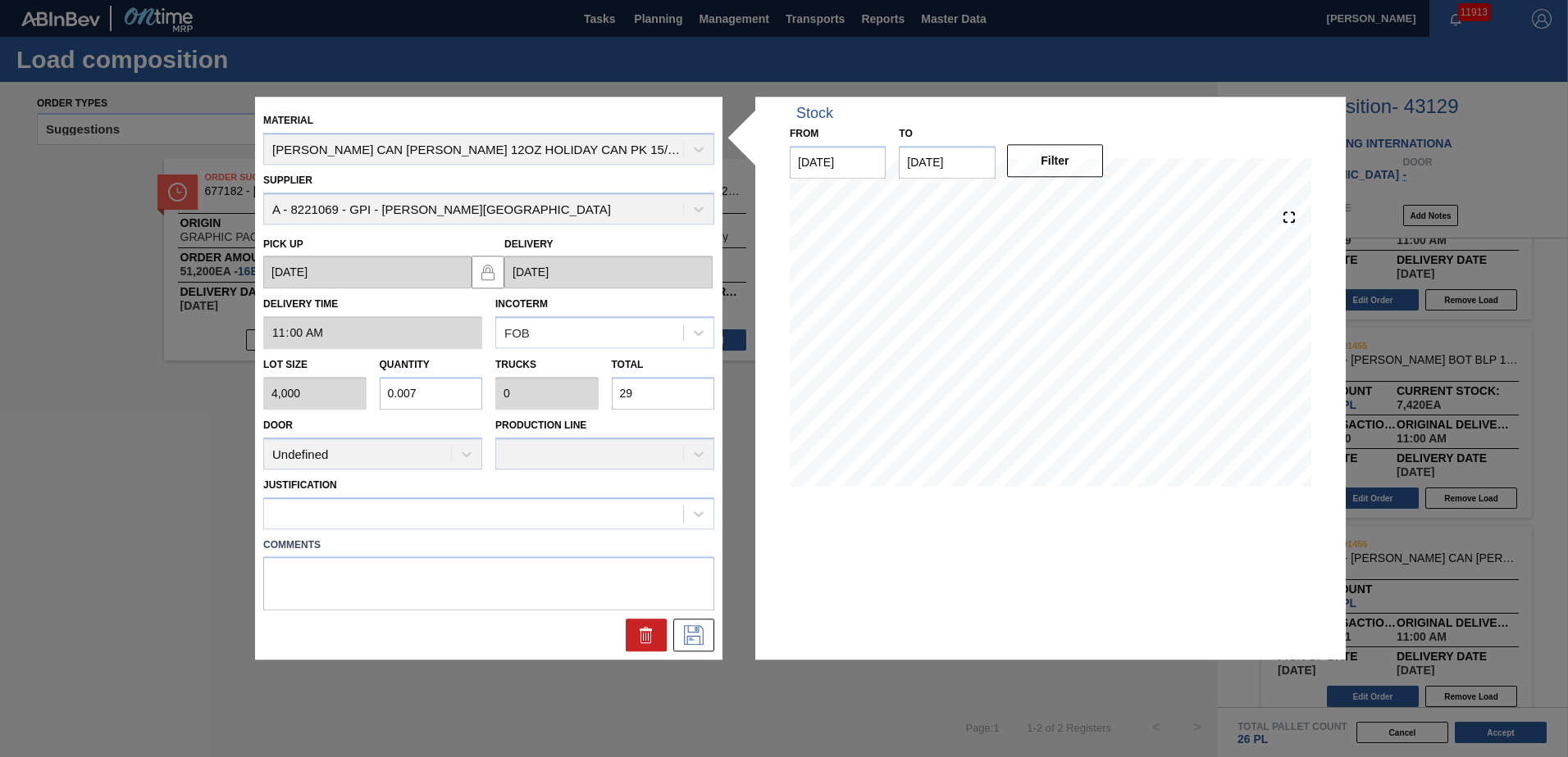
type input "0.003"
type input "293"
type input "0.733"
type input "0.028"
type input "2,930"
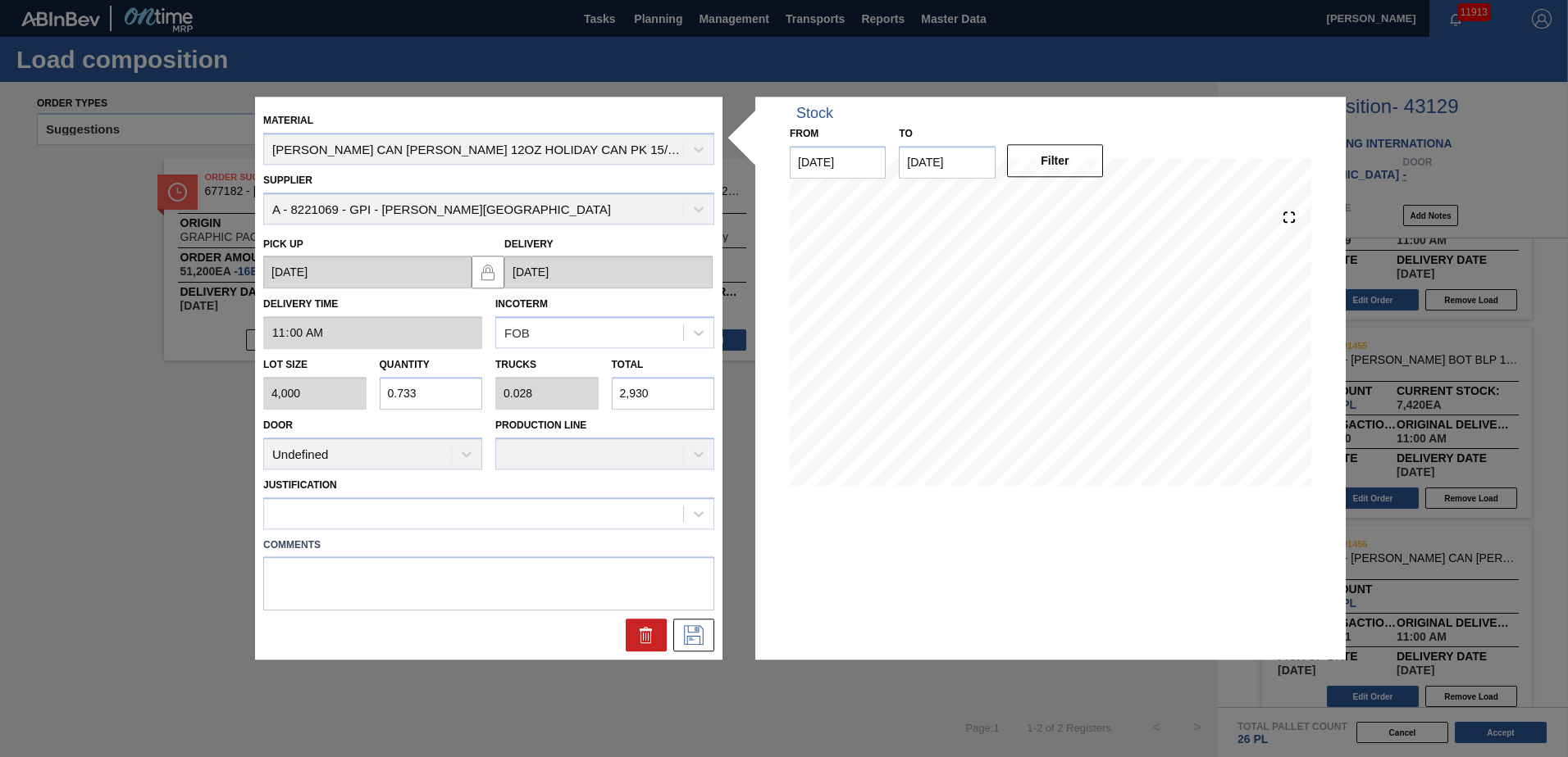
type input "7.325"
type input "0.282"
type input "29,300"
click at [682, 634] on icon at bounding box center [694, 636] width 26 height 20
click at [696, 514] on icon at bounding box center [699, 514] width 16 height 16
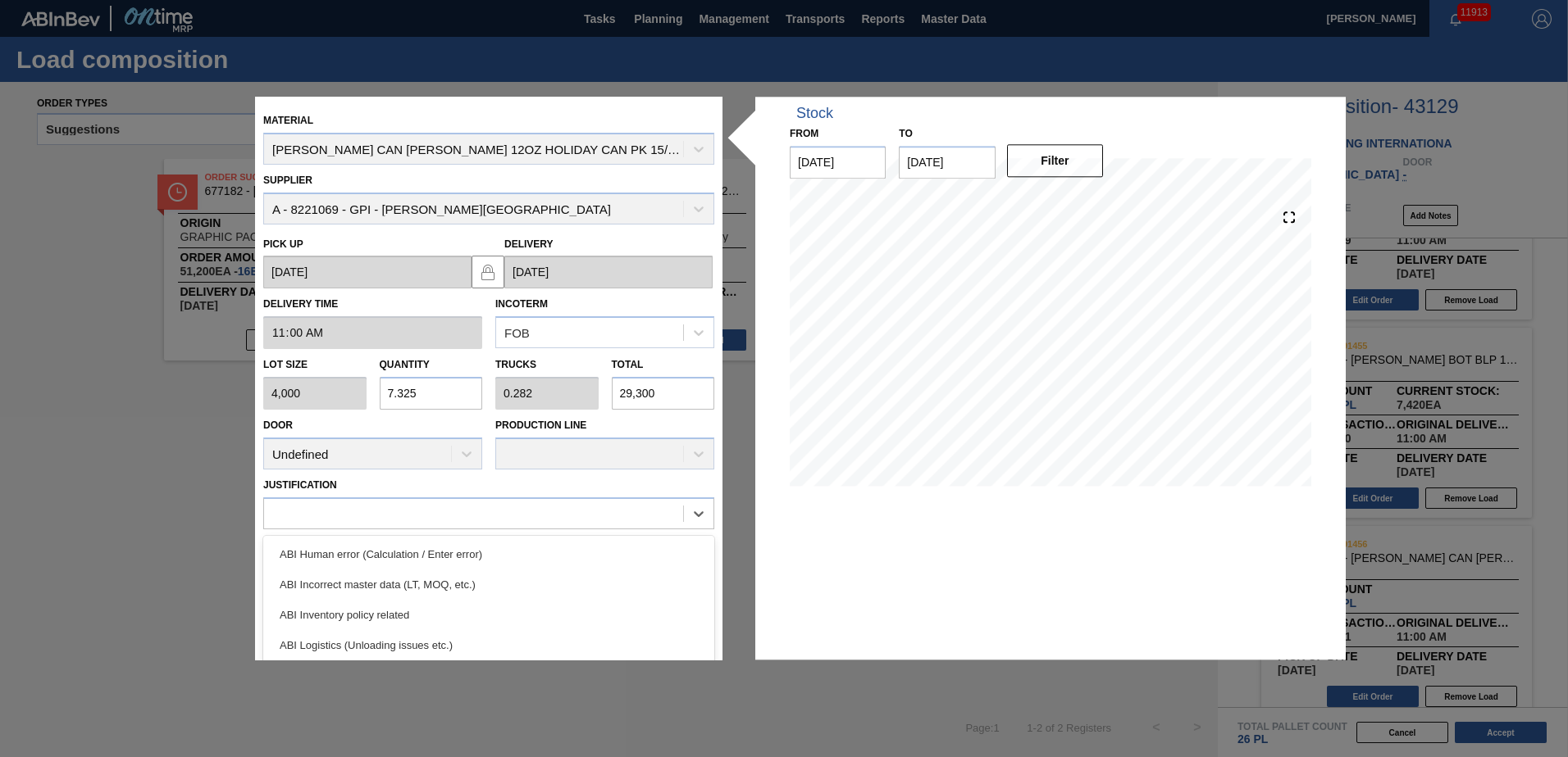
click at [713, 563] on div "Material [PERSON_NAME] CAN [PERSON_NAME] 12OZ HOLIDAY CAN PK 15/12 C Supplier A…" at bounding box center [489, 378] width 451 height 546
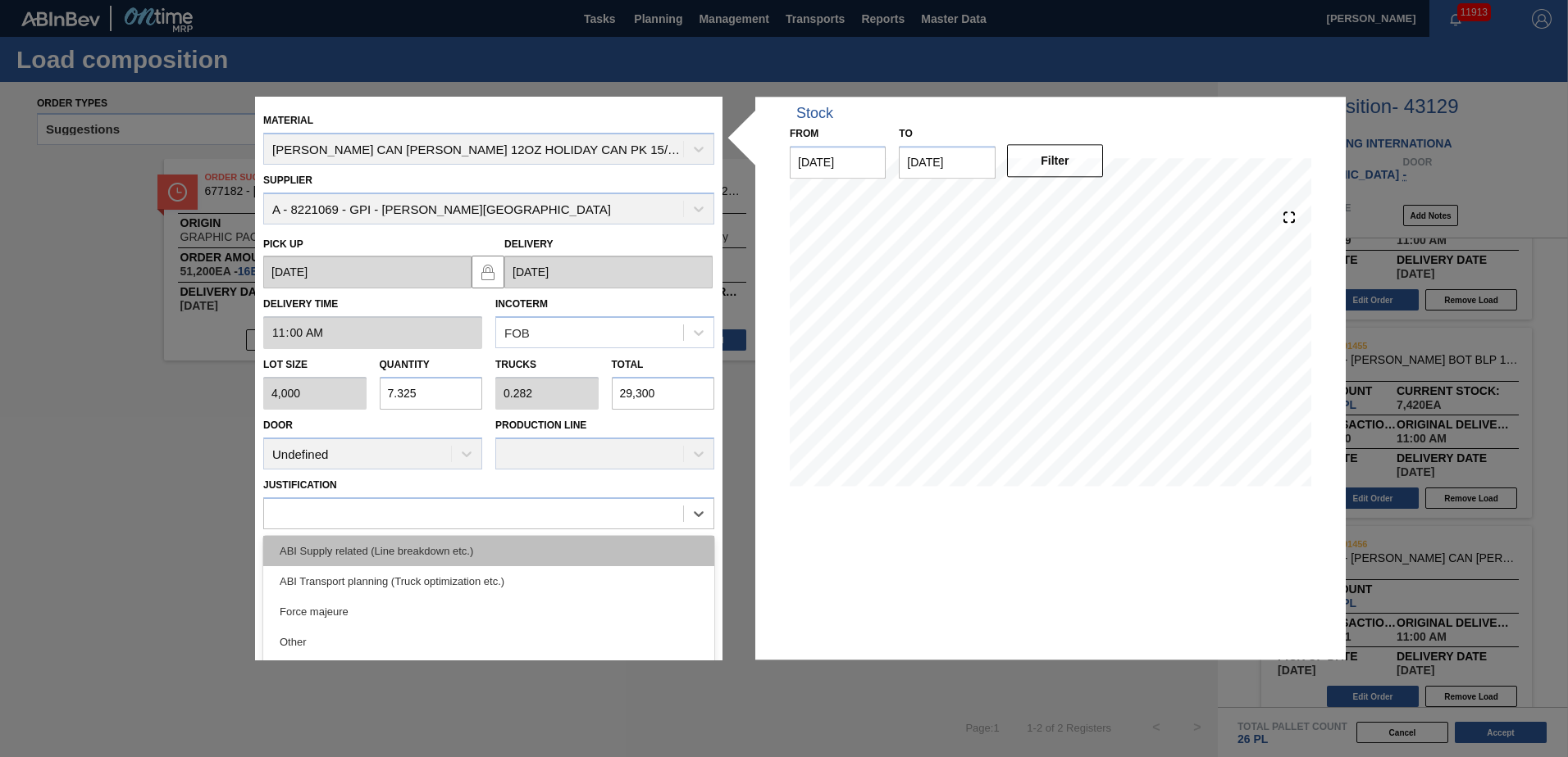
scroll to position [230, 0]
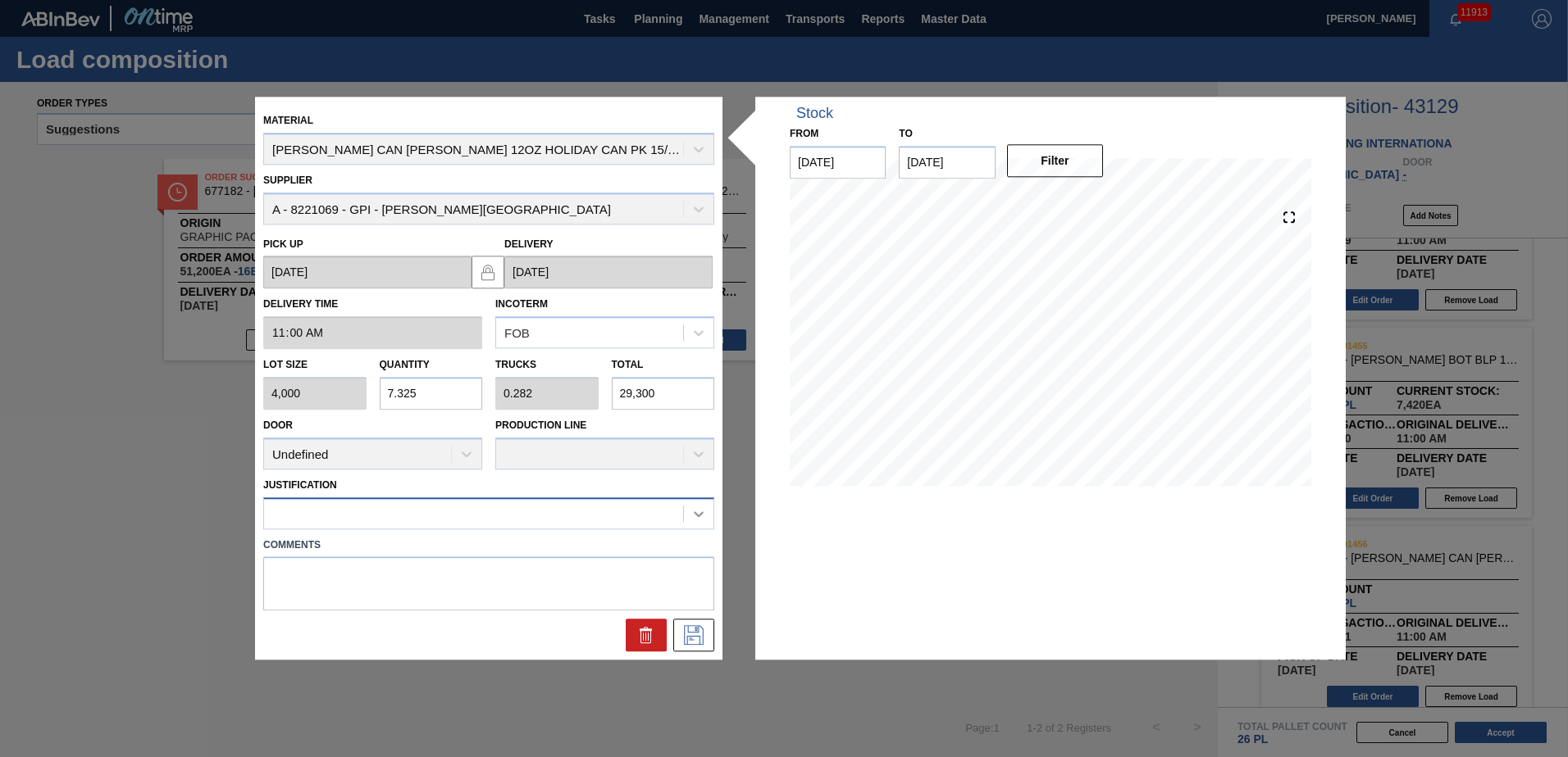
click at [695, 510] on icon at bounding box center [699, 514] width 16 height 16
drag, startPoint x: 723, startPoint y: 496, endPoint x: 732, endPoint y: 561, distance: 65.6
click at [732, 561] on div "Material [PERSON_NAME] CAN [PERSON_NAME] 12OZ HOLIDAY CAN PK 15/12 C Supplier A…" at bounding box center [784, 378] width 1058 height 563
click at [697, 509] on icon at bounding box center [699, 514] width 16 height 16
drag, startPoint x: 714, startPoint y: 554, endPoint x: 713, endPoint y: 567, distance: 13.0
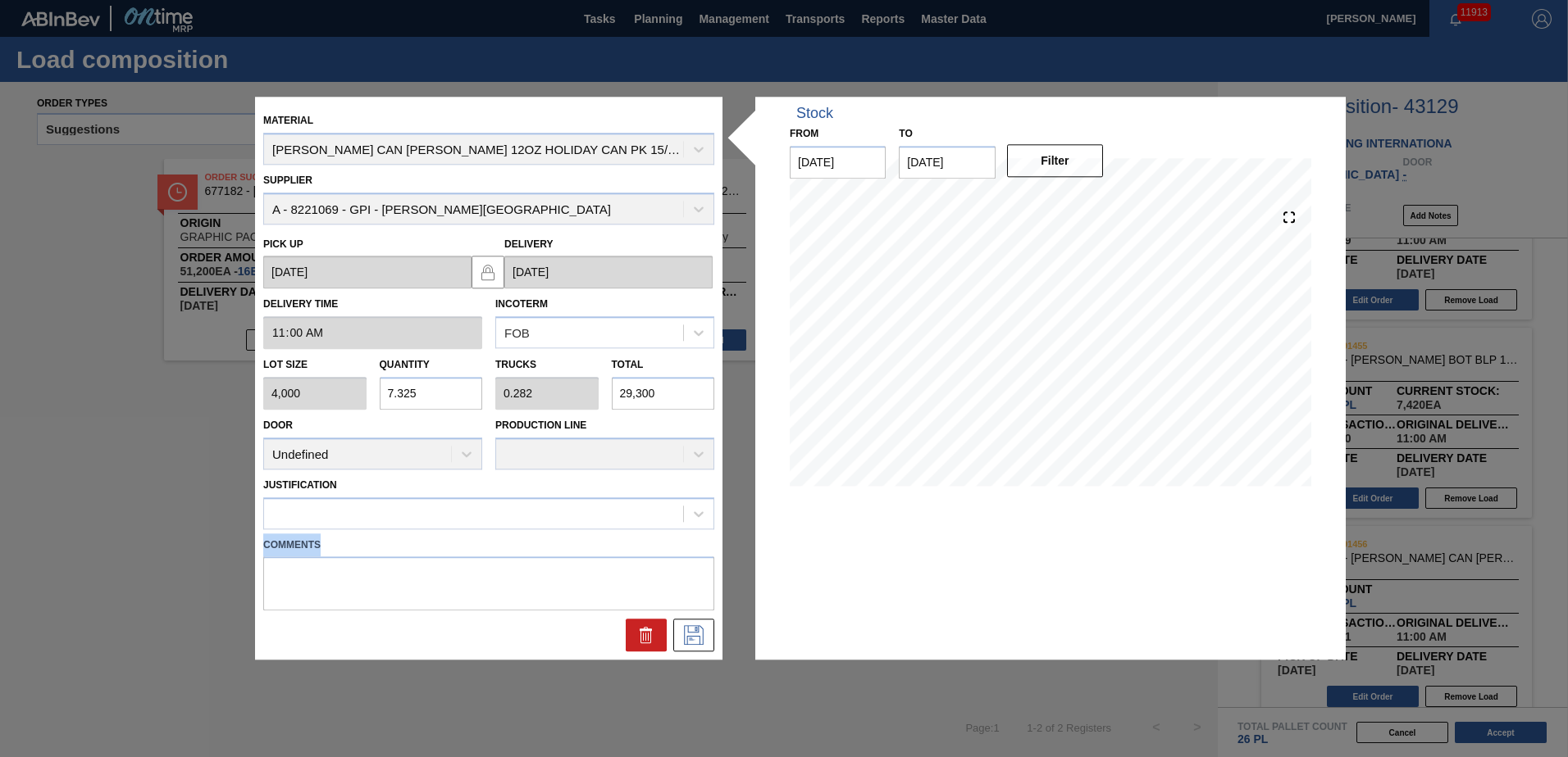
click at [713, 567] on div "Comments" at bounding box center [489, 572] width 464 height 78
click at [700, 513] on icon at bounding box center [699, 514] width 16 height 16
drag, startPoint x: 724, startPoint y: 538, endPoint x: 724, endPoint y: 555, distance: 17.0
click at [724, 555] on div "Material [PERSON_NAME] CAN [PERSON_NAME] 12OZ HOLIDAY CAN PK 15/12 C Supplier A…" at bounding box center [784, 378] width 1058 height 563
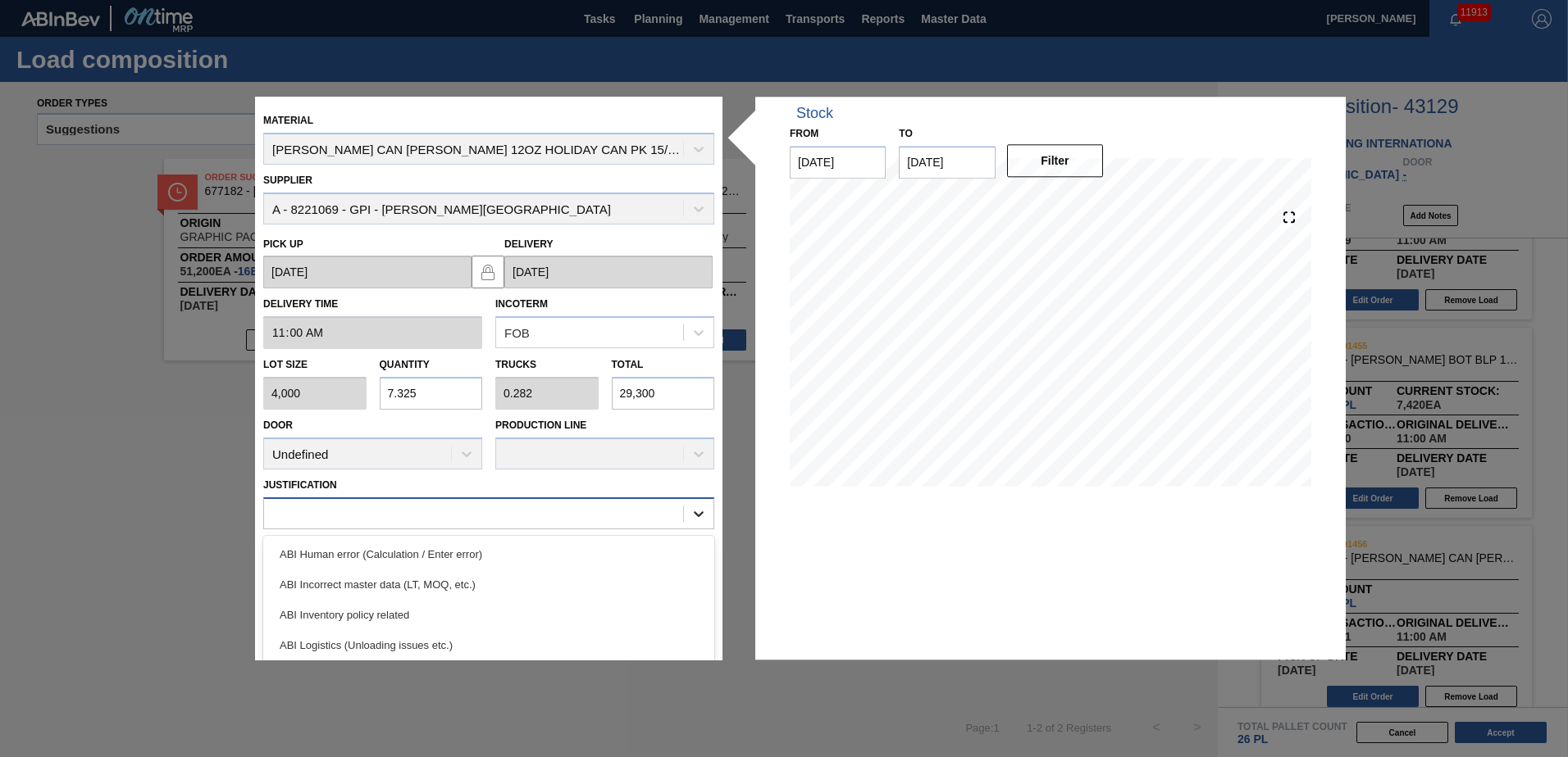
click at [699, 513] on icon at bounding box center [699, 514] width 16 height 16
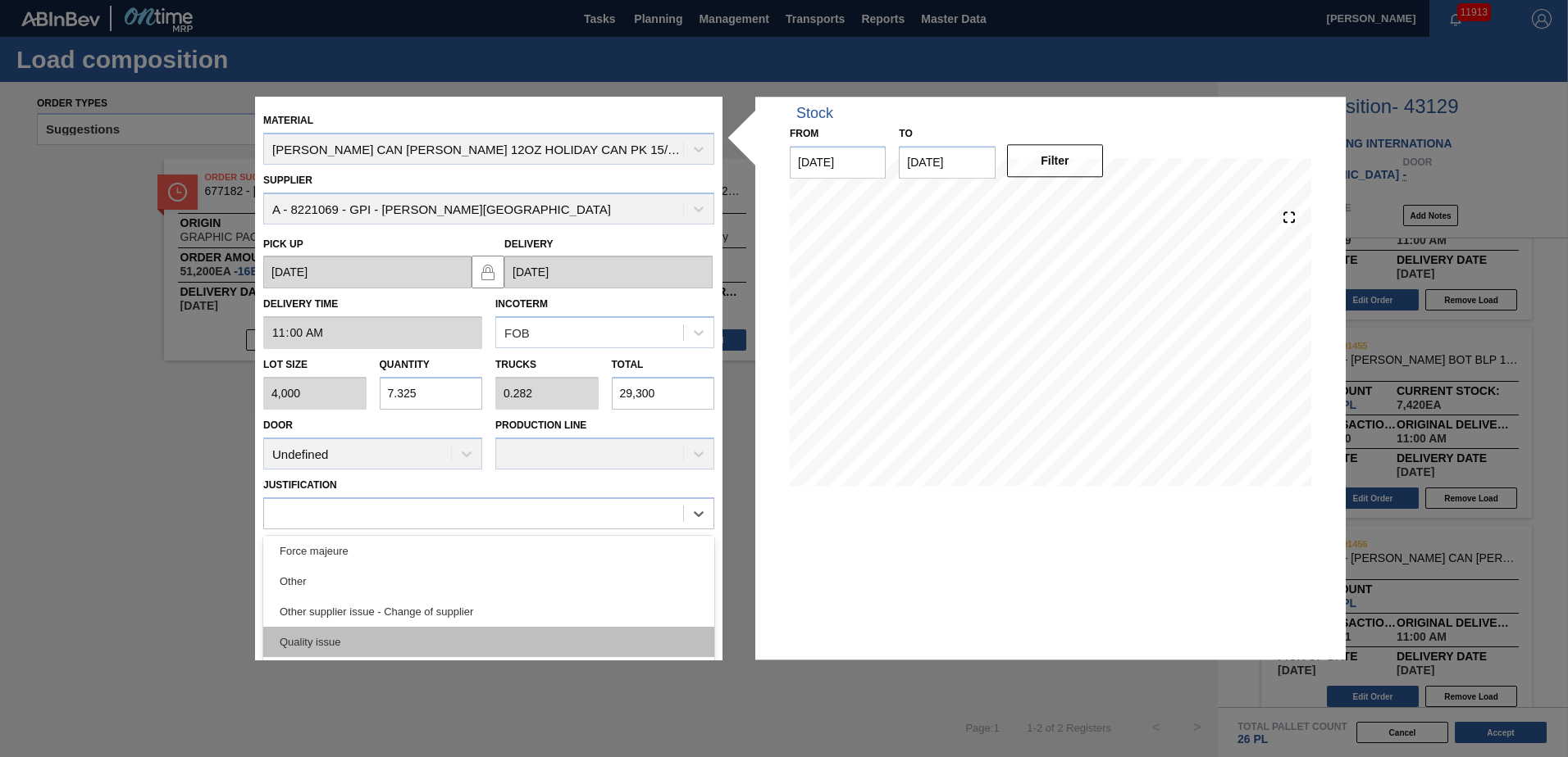
scroll to position [0, 0]
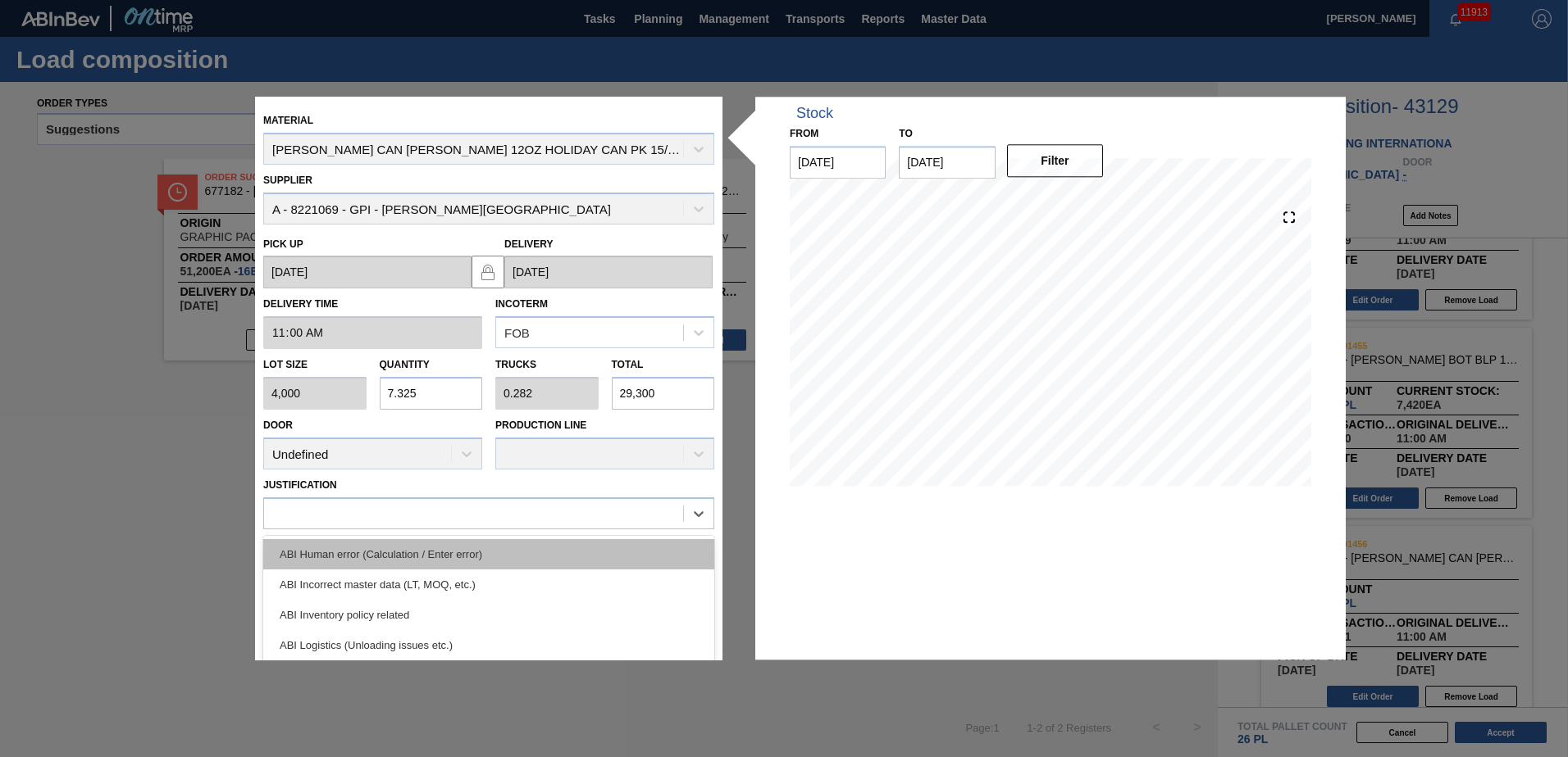
click at [708, 567] on div "ABI Human error (Calculation / Enter error)" at bounding box center [489, 554] width 451 height 30
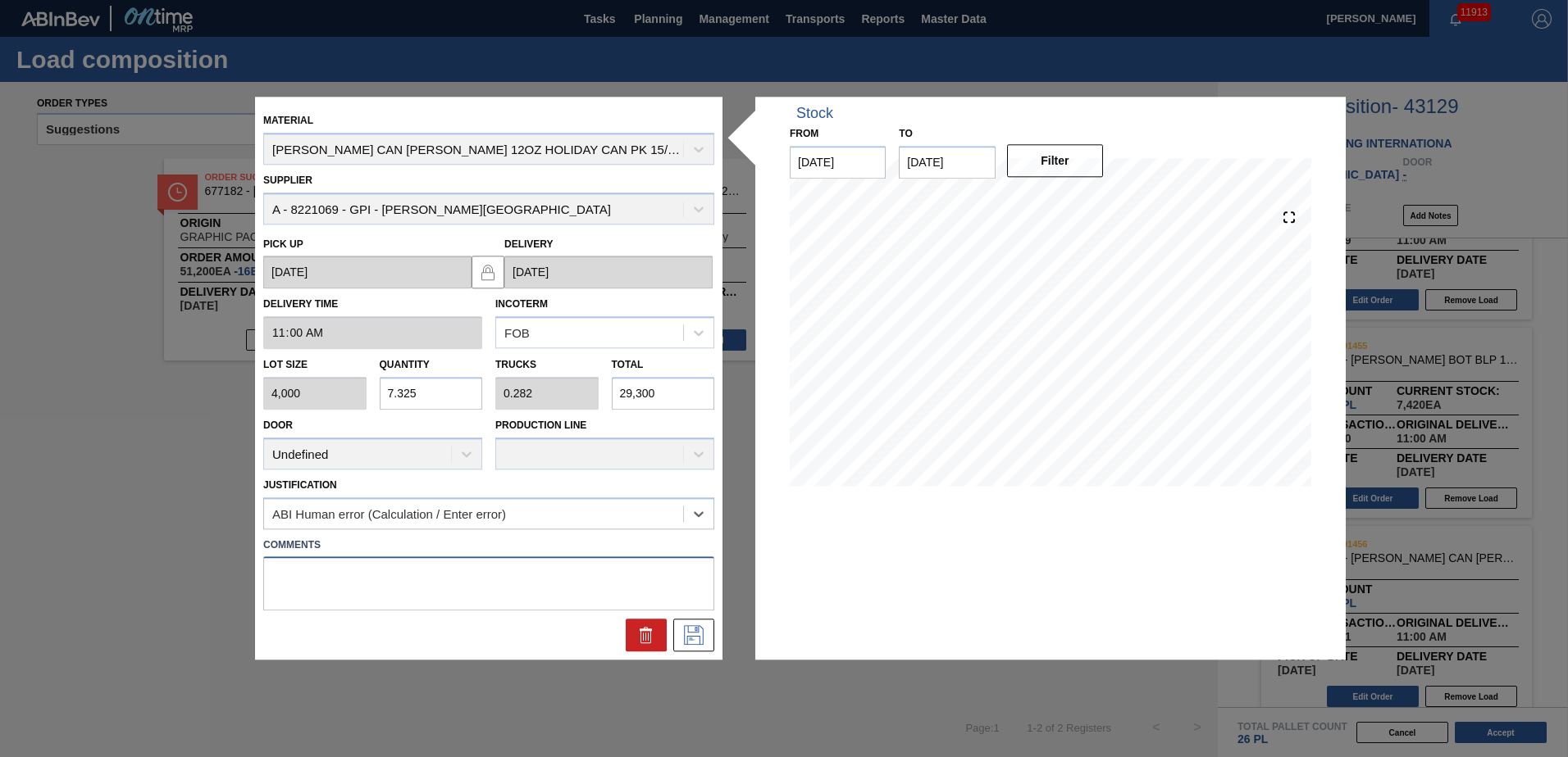
click at [708, 567] on textarea at bounding box center [489, 584] width 451 height 54
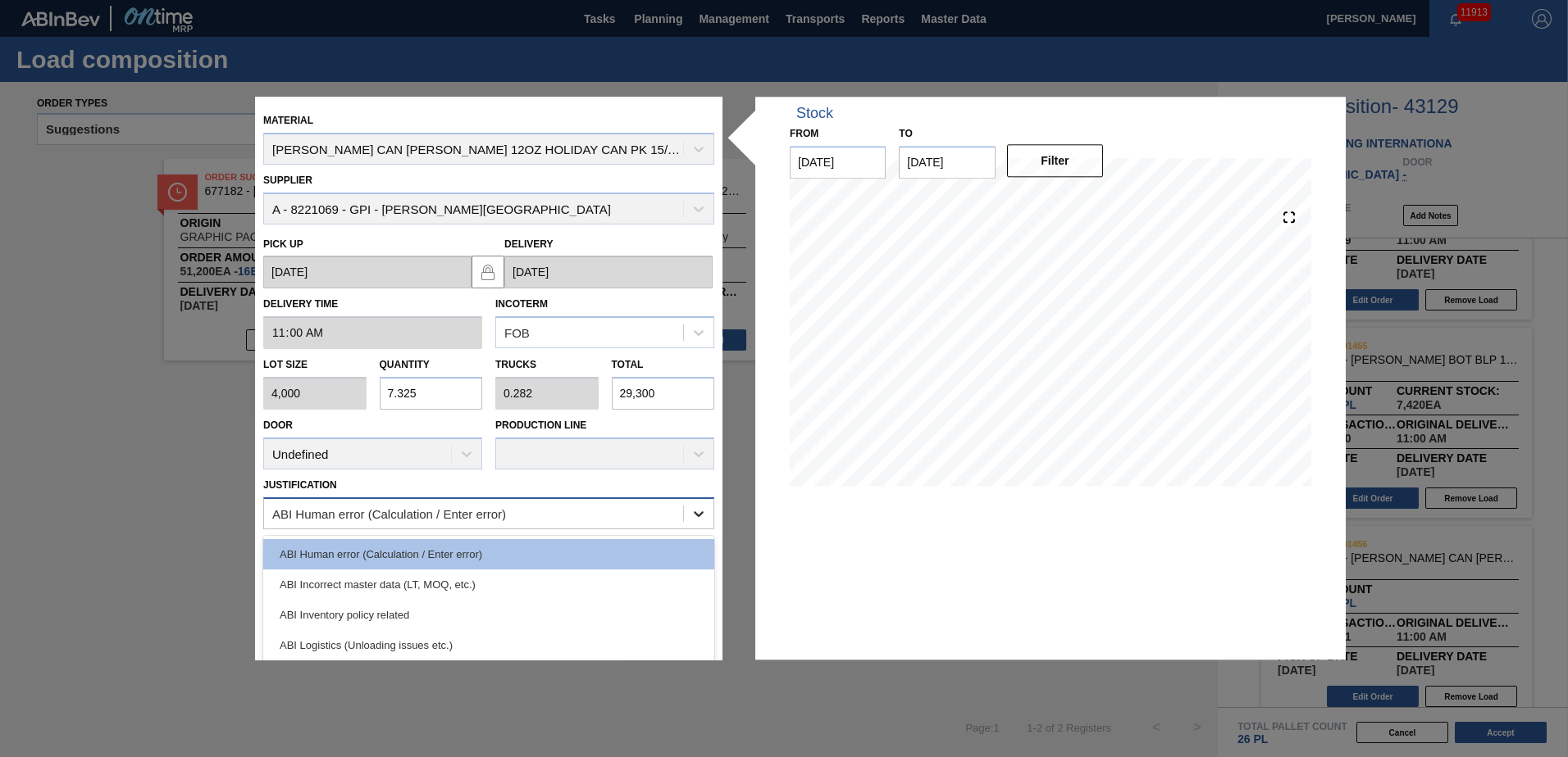
click at [700, 515] on icon at bounding box center [699, 514] width 16 height 16
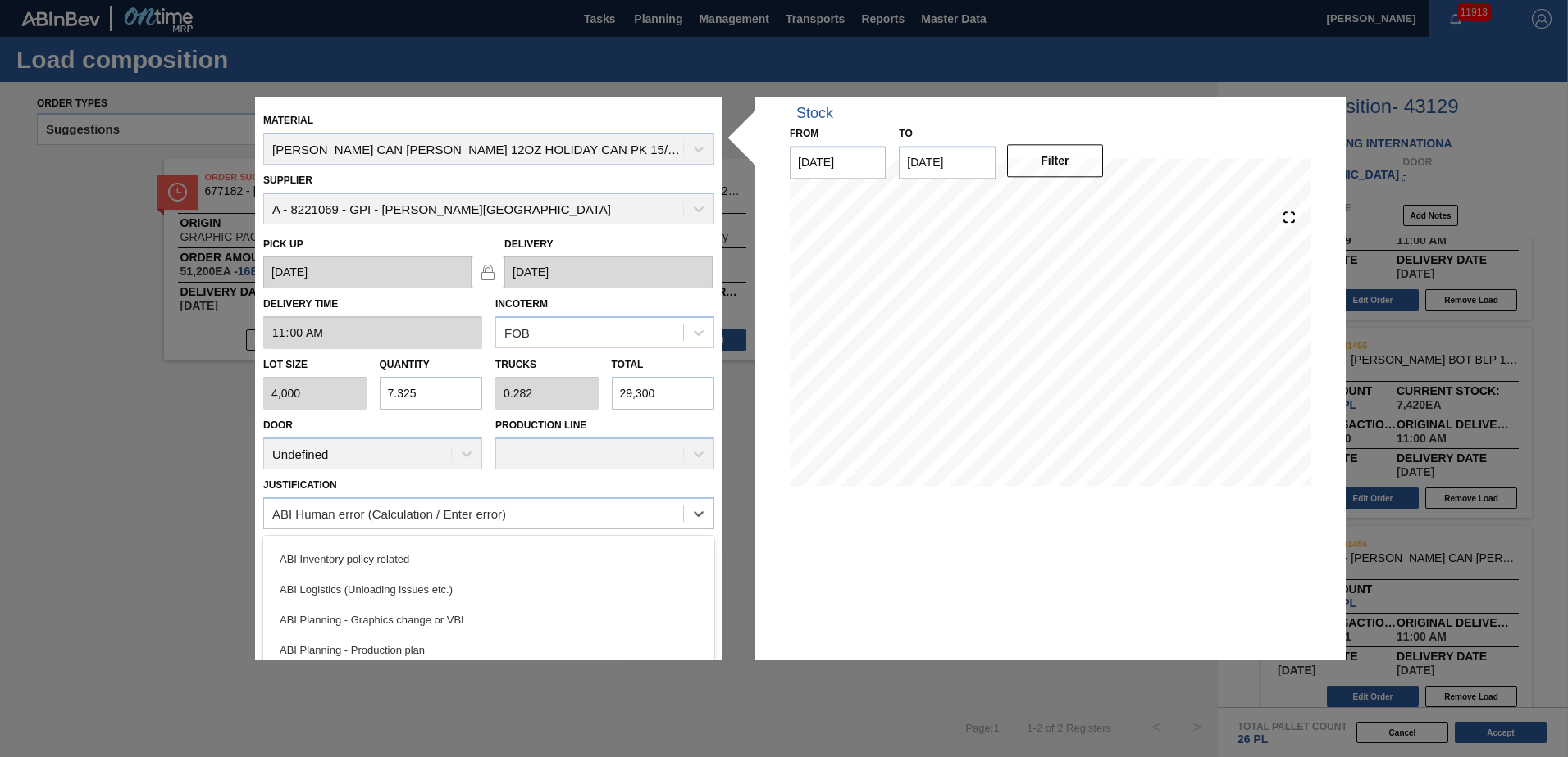
scroll to position [72, 0]
click at [440, 597] on div "ABI Planning - Graphics change or VBI" at bounding box center [489, 603] width 451 height 30
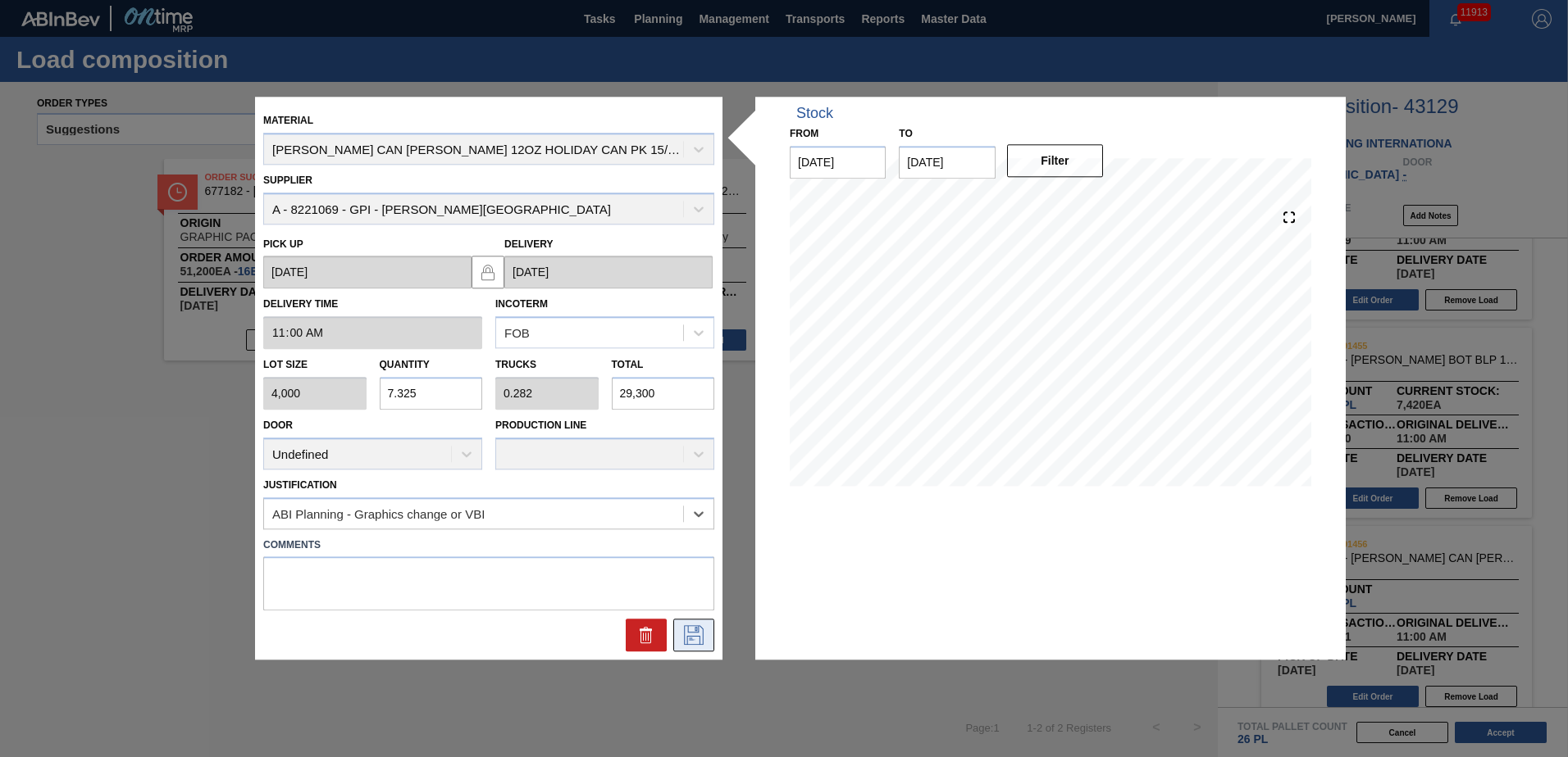
click at [687, 641] on icon at bounding box center [694, 636] width 20 height 20
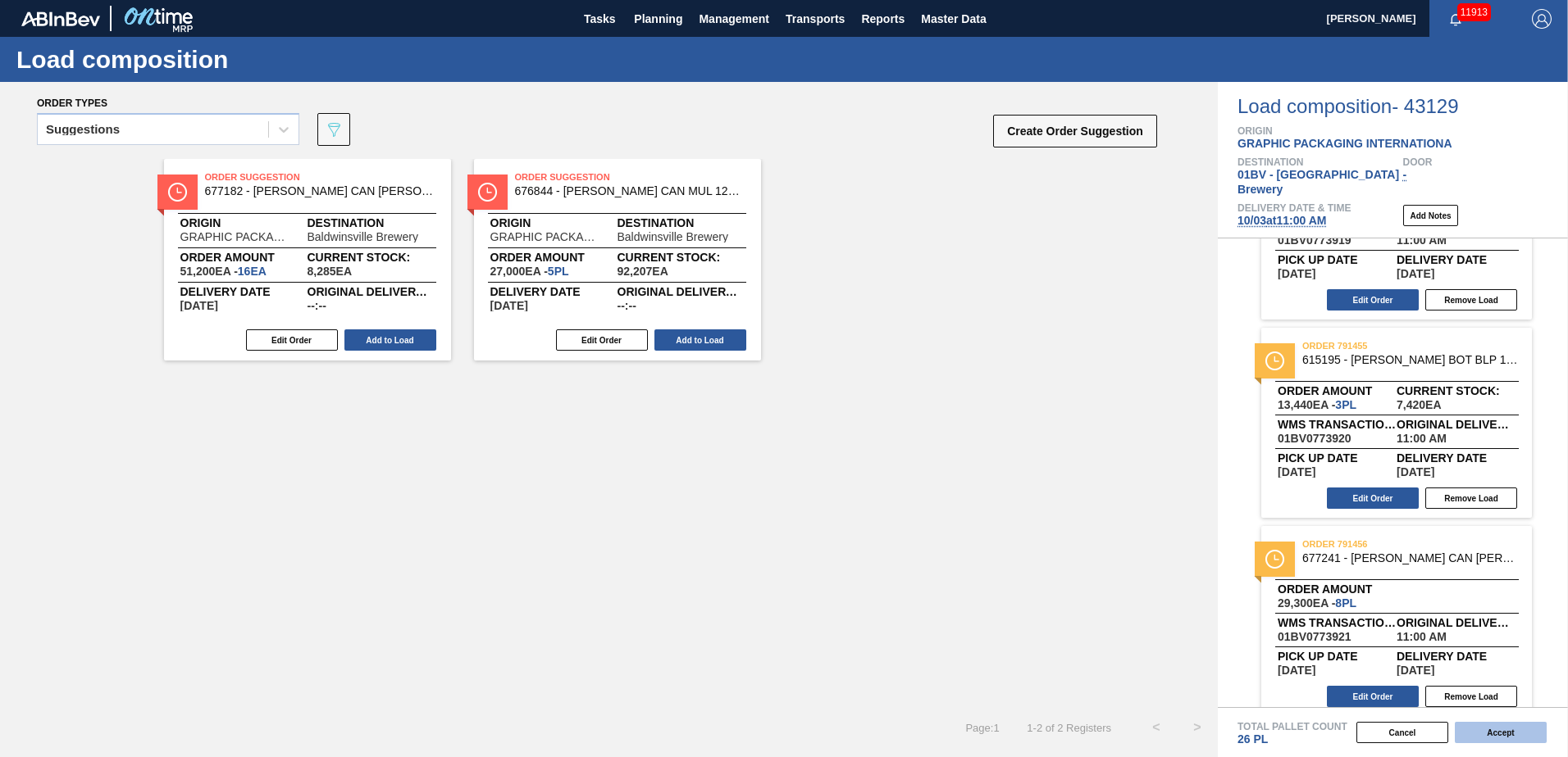
click at [1493, 729] on button "Accept" at bounding box center [1501, 733] width 92 height 21
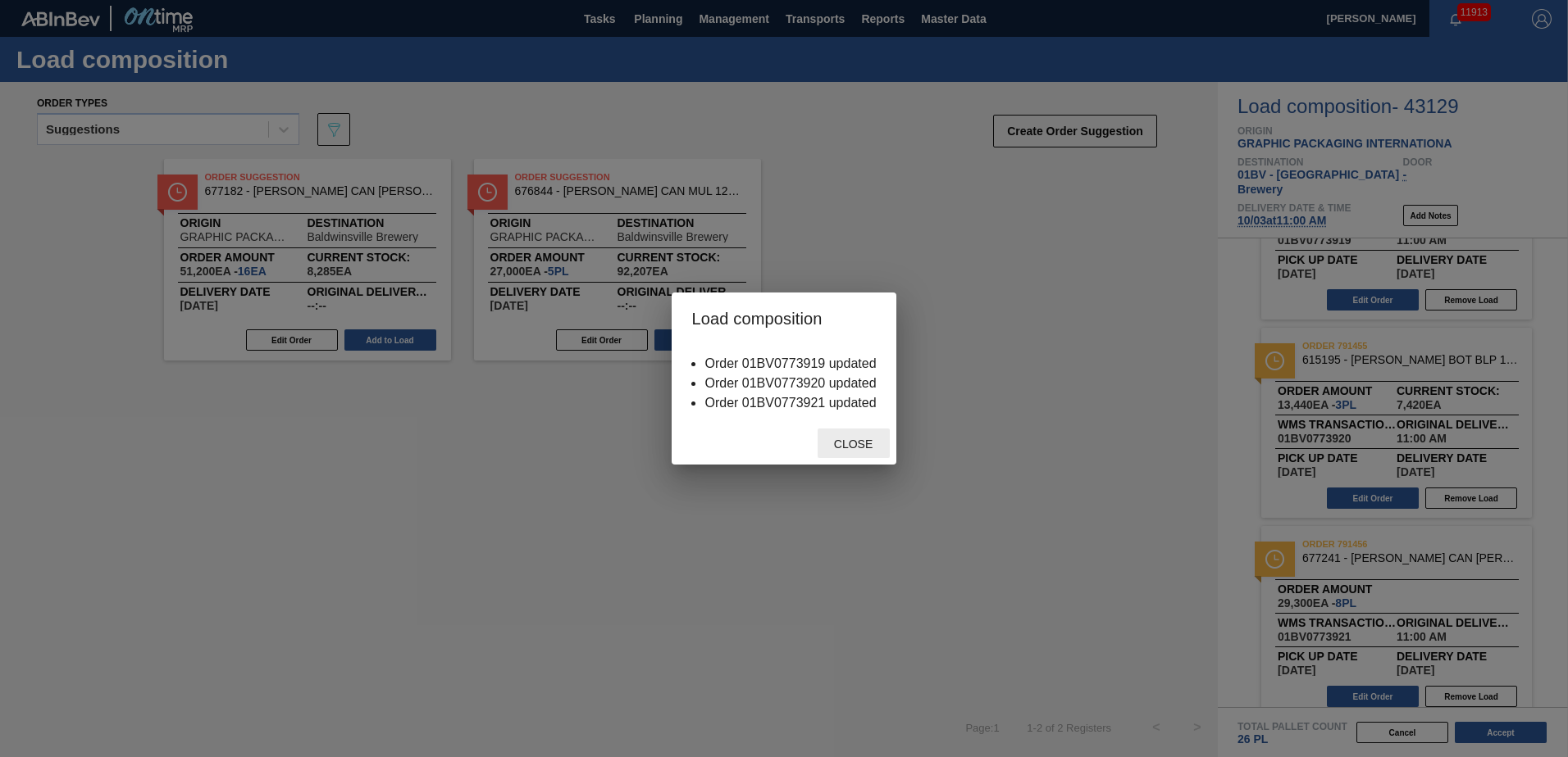
click at [859, 438] on span "Close" at bounding box center [853, 444] width 65 height 13
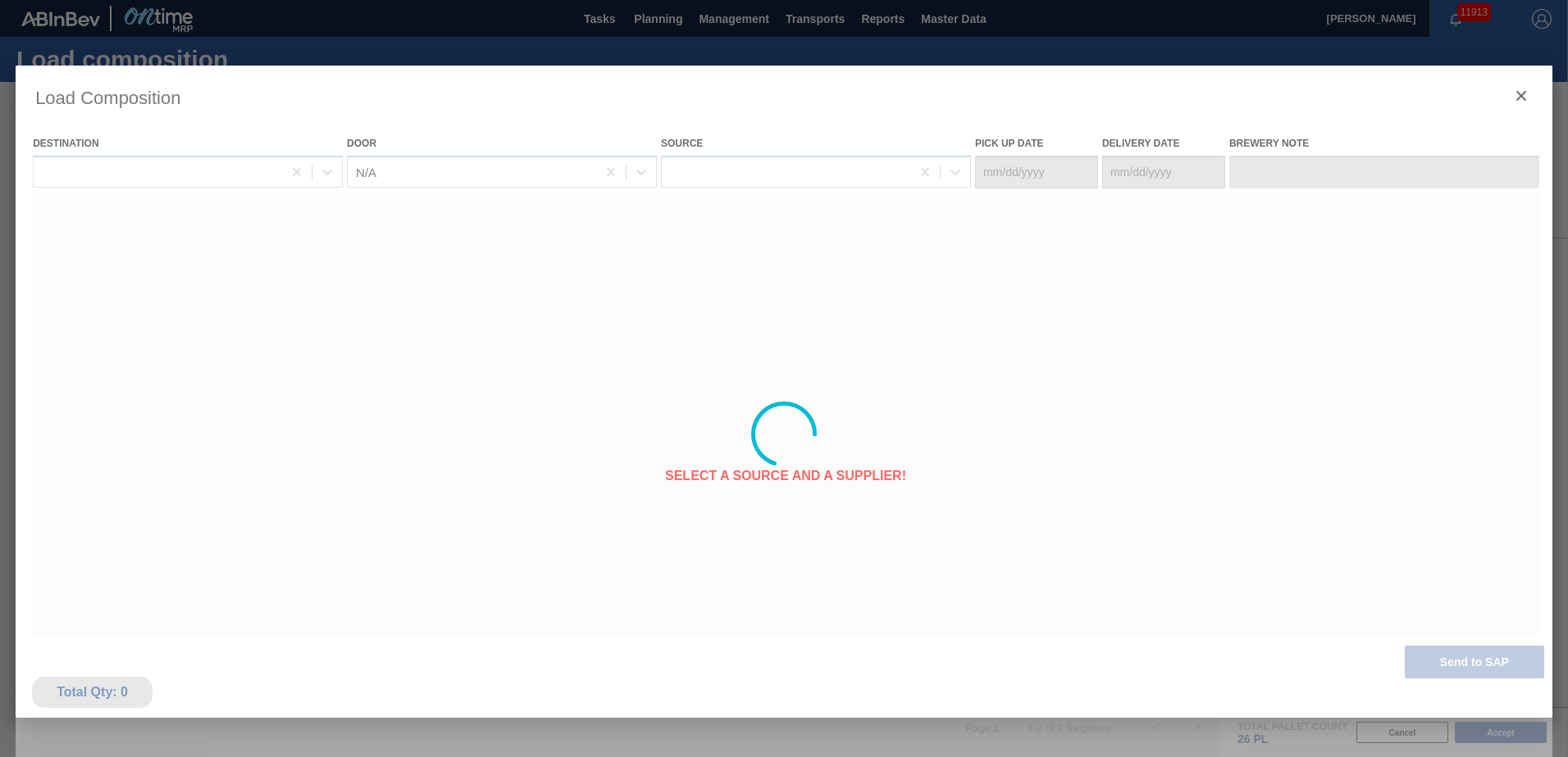
type Date "[DATE]"
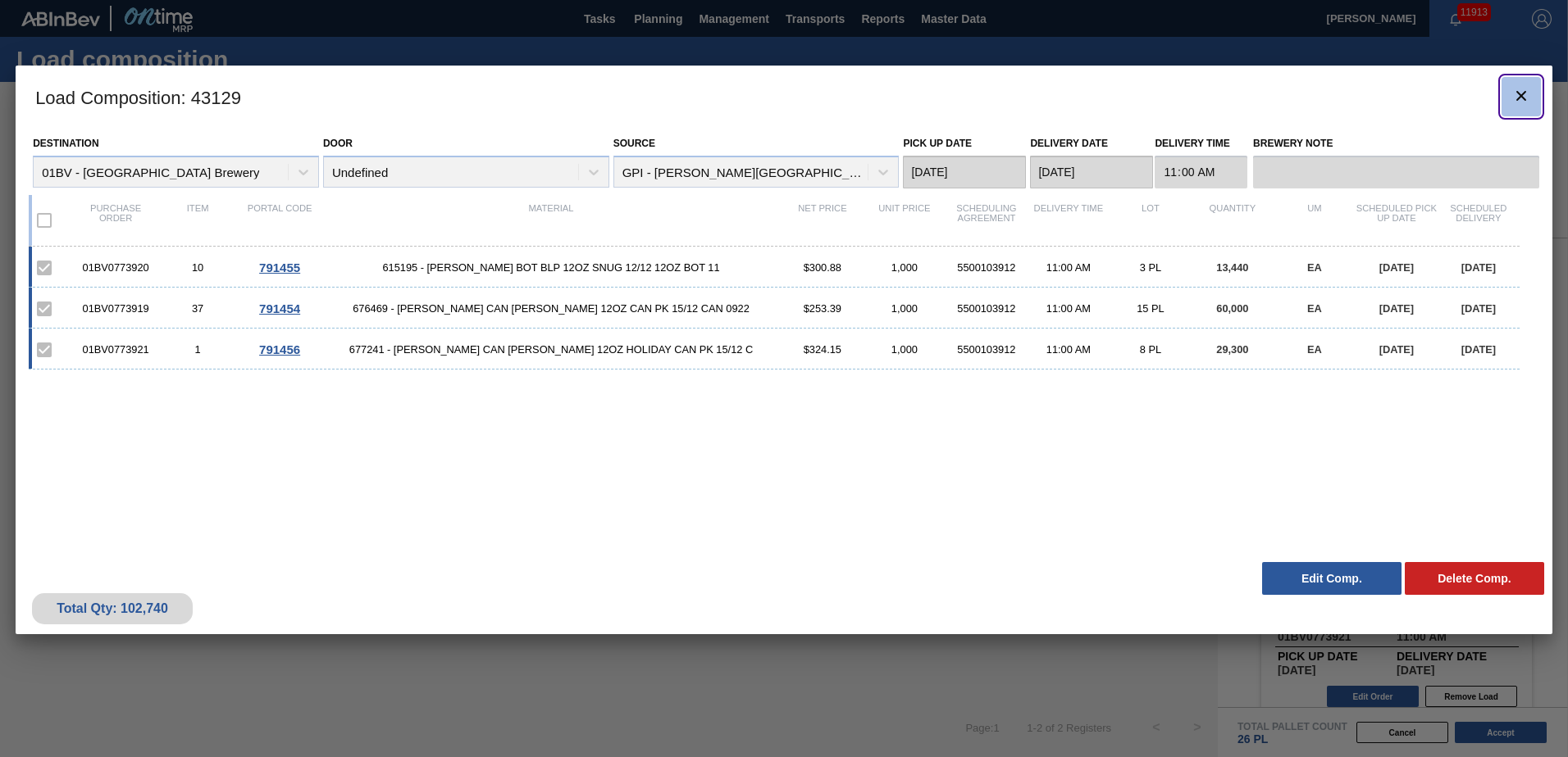
click at [1519, 95] on icon "botão de ícone" at bounding box center [1521, 96] width 20 height 20
